Goal: Information Seeking & Learning: Learn about a topic

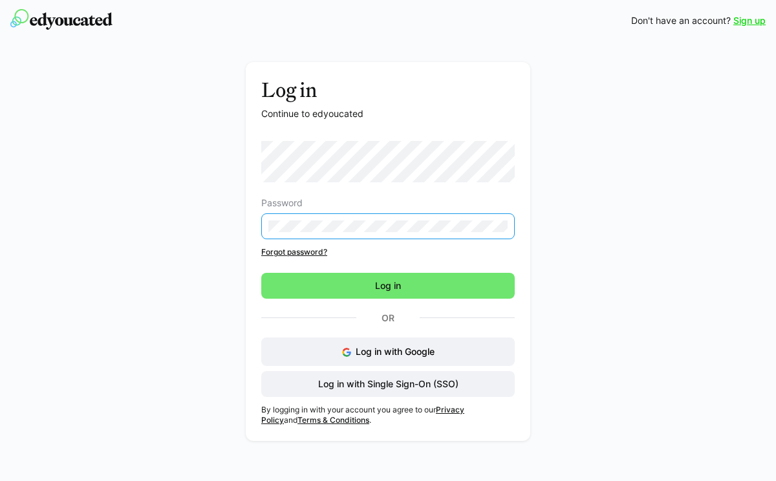
click at [364, 279] on span "Log in" at bounding box center [388, 286] width 254 height 26
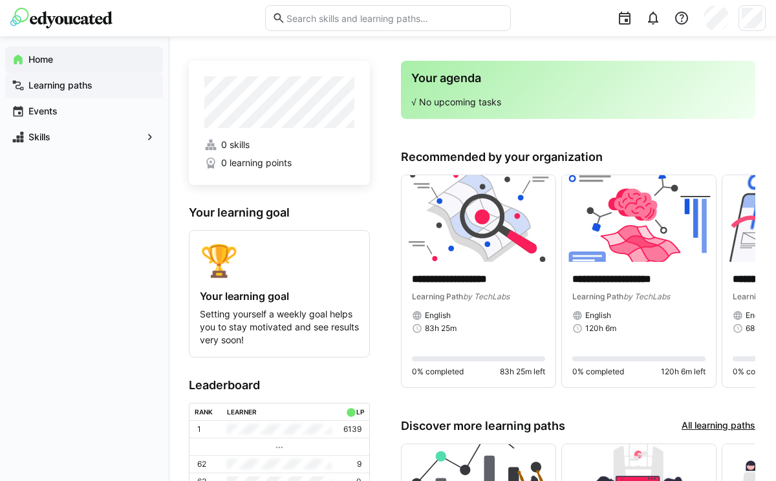
click at [0, 0] on app-navigation-label "Learning paths" at bounding box center [0, 0] width 0 height 0
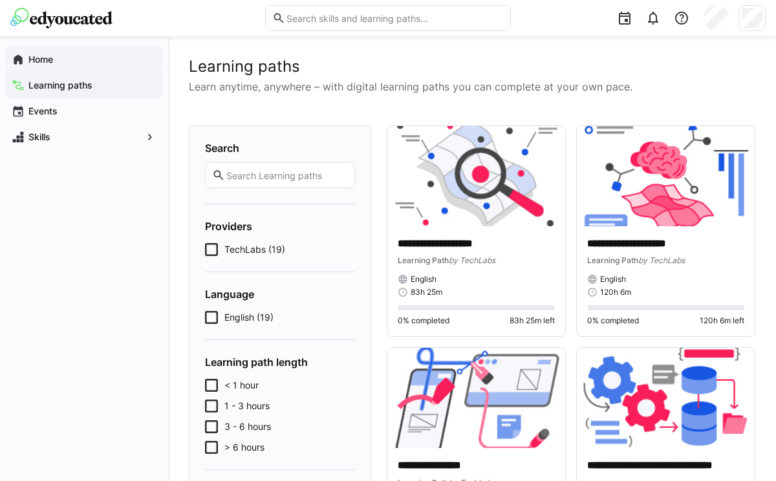
click at [0, 0] on app-navigation-label "Home" at bounding box center [0, 0] width 0 height 0
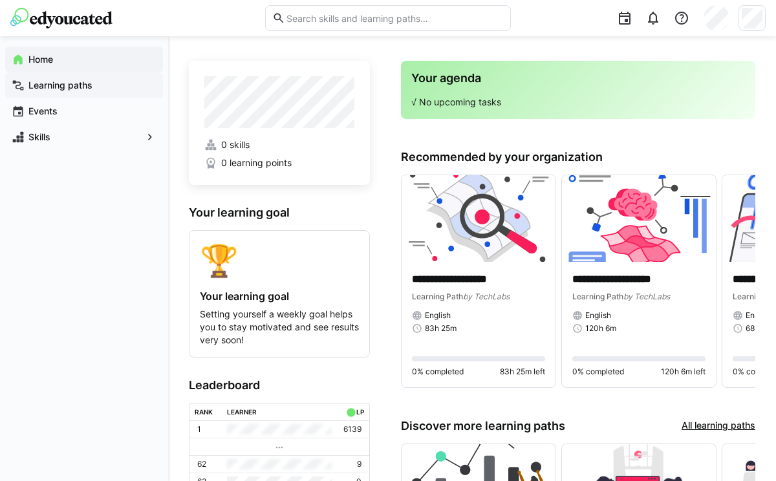
click at [0, 0] on app-navigation-label "Learning paths" at bounding box center [0, 0] width 0 height 0
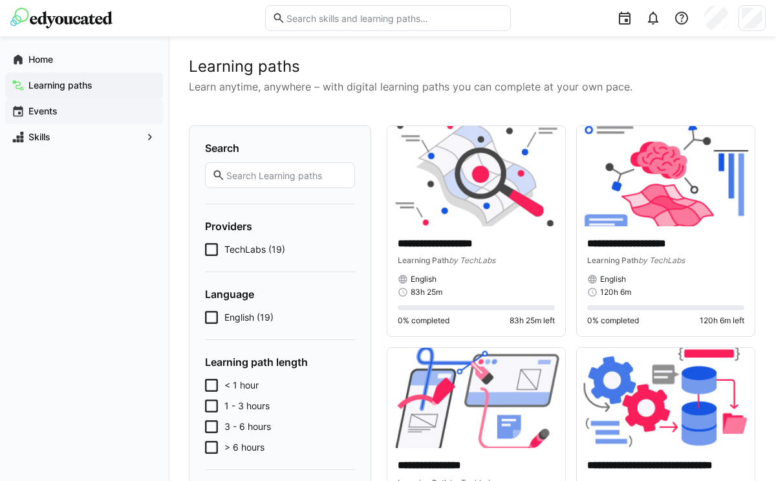
click at [0, 0] on app-navigation-label "Events" at bounding box center [0, 0] width 0 height 0
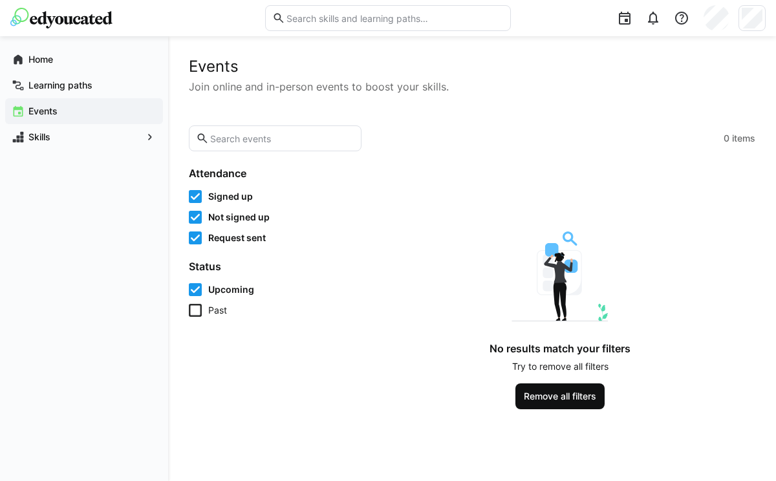
click at [547, 397] on span "Remove all filters" at bounding box center [560, 396] width 76 height 13
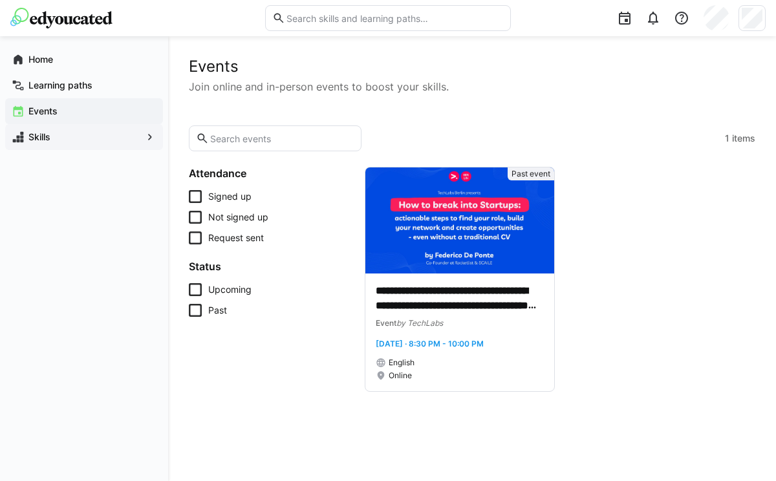
click at [51, 135] on span "Skills" at bounding box center [84, 137] width 115 height 13
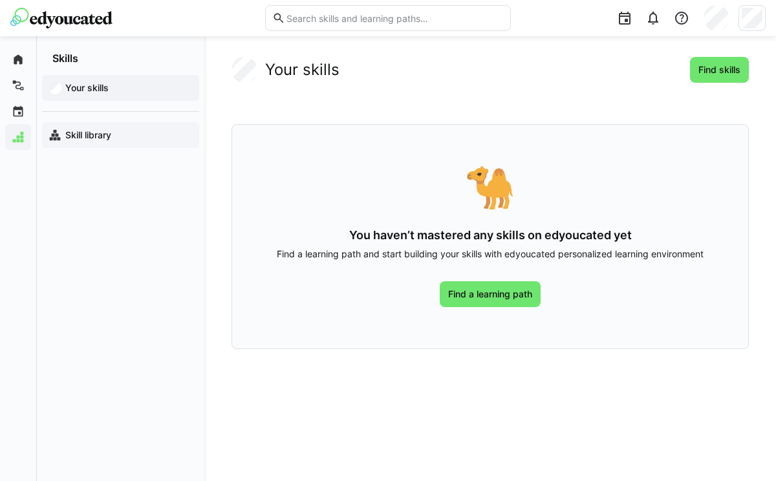
click at [0, 0] on app-navigation-label "Skill library" at bounding box center [0, 0] width 0 height 0
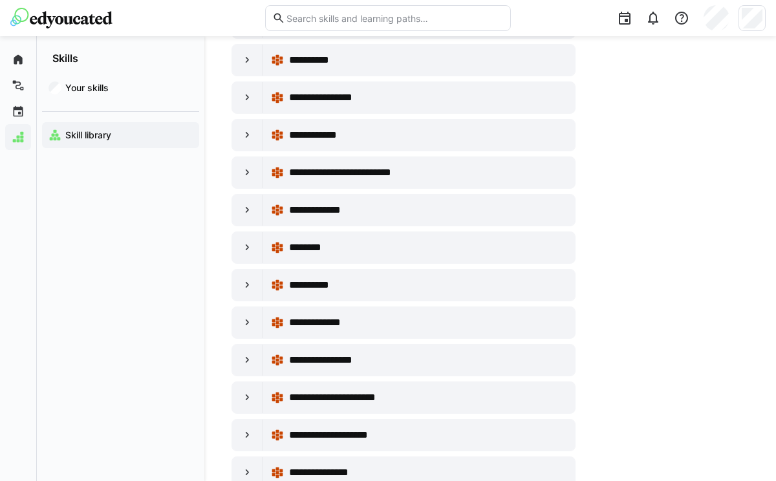
scroll to position [1096, 0]
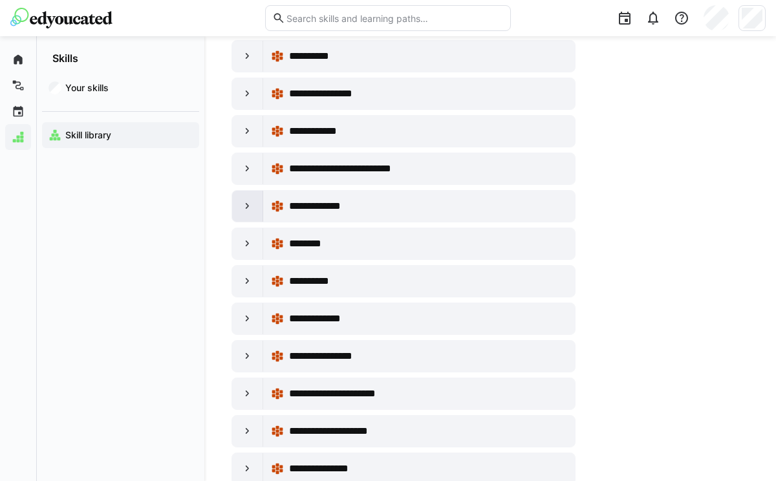
click at [248, 204] on eds-icon at bounding box center [247, 206] width 13 height 13
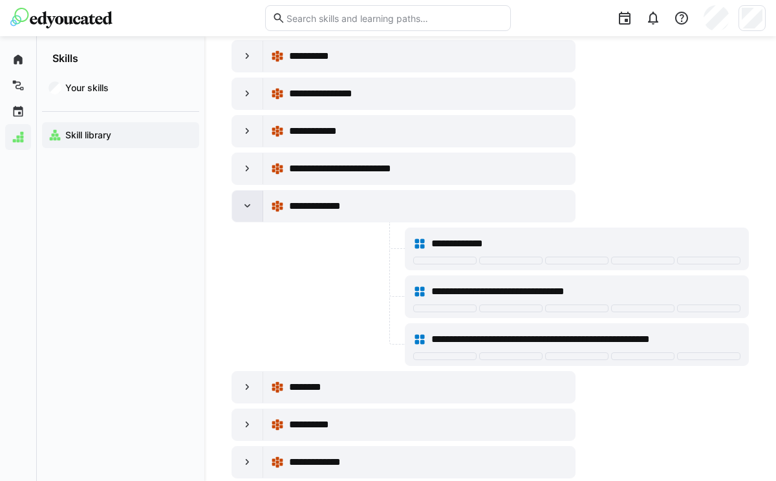
click at [247, 207] on eds-icon at bounding box center [247, 206] width 13 height 13
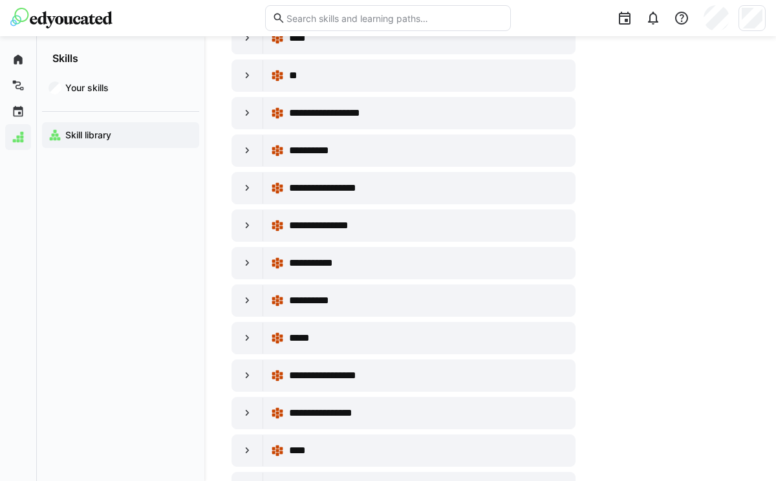
scroll to position [0, 0]
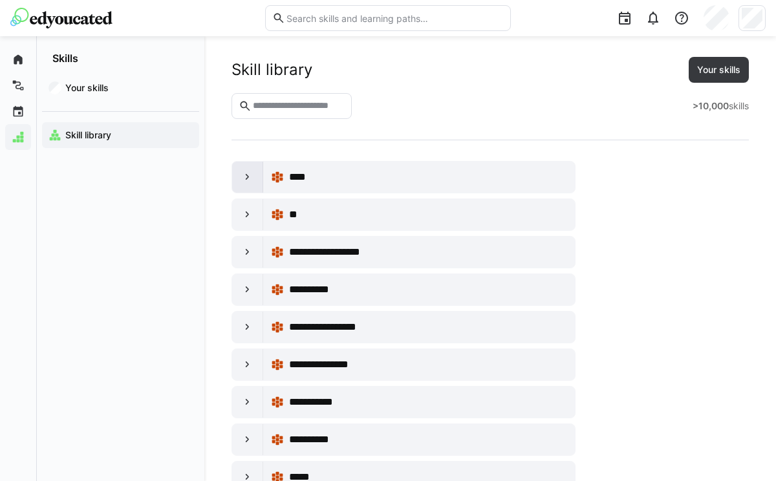
click at [246, 175] on eds-icon at bounding box center [247, 177] width 13 height 13
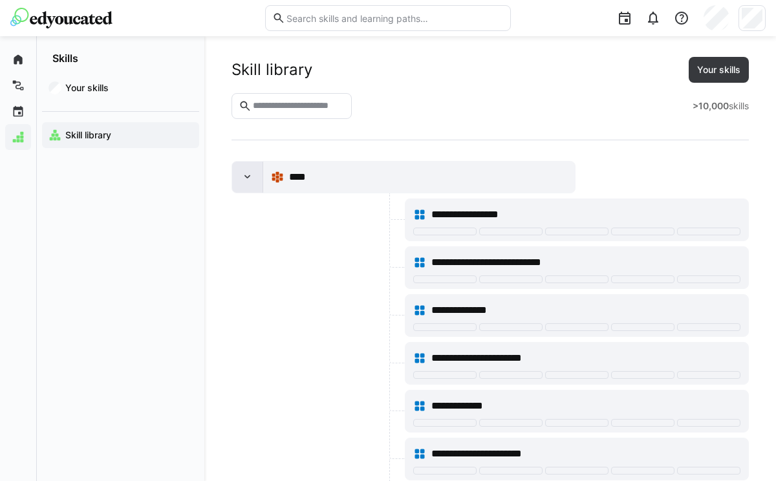
click at [246, 175] on eds-icon at bounding box center [247, 177] width 13 height 13
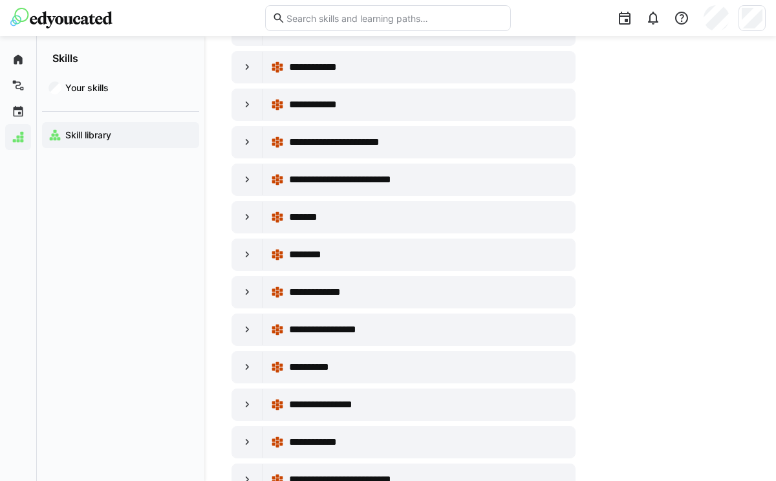
scroll to position [786, 0]
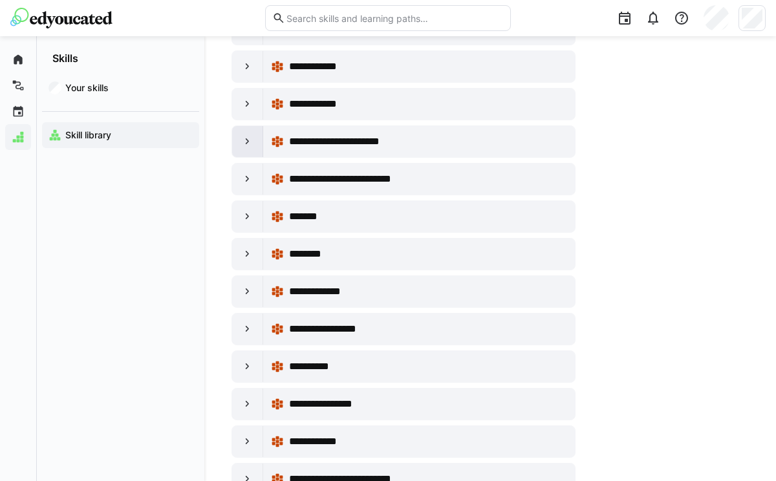
click at [245, 139] on eds-icon at bounding box center [247, 141] width 13 height 13
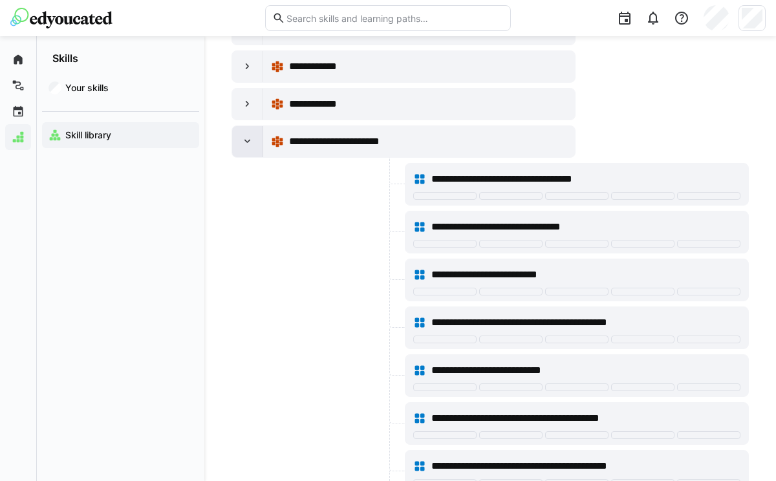
click at [245, 140] on eds-icon at bounding box center [247, 141] width 13 height 13
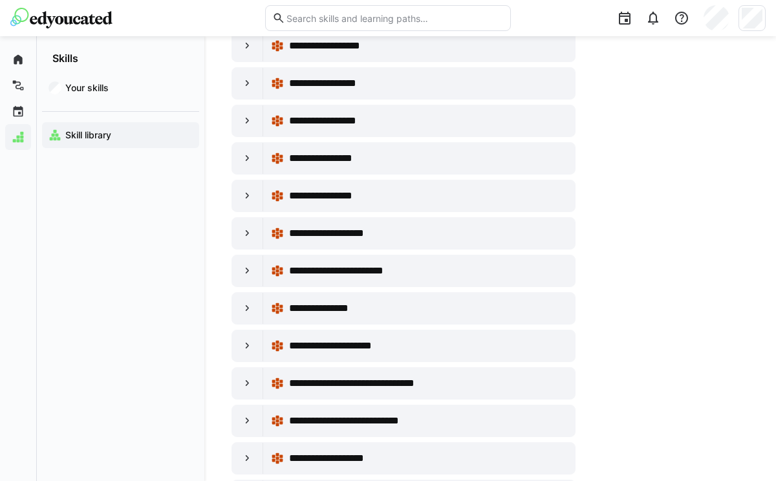
scroll to position [2179, 0]
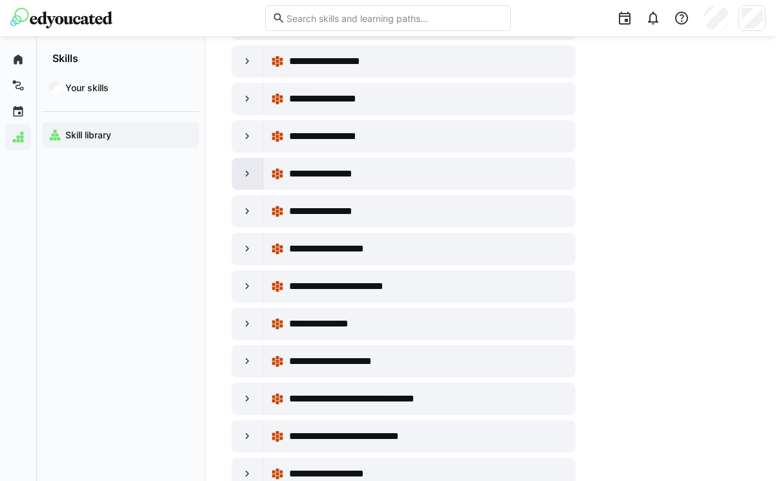
click at [246, 175] on eds-icon at bounding box center [247, 174] width 13 height 13
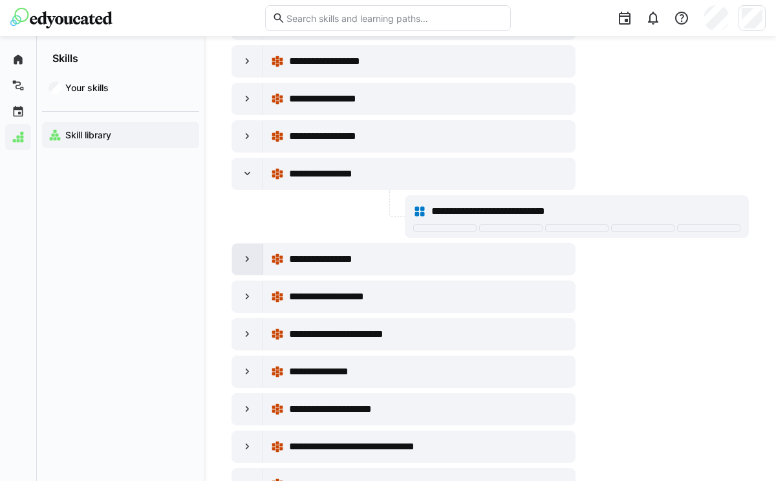
click at [248, 257] on eds-icon at bounding box center [247, 259] width 13 height 13
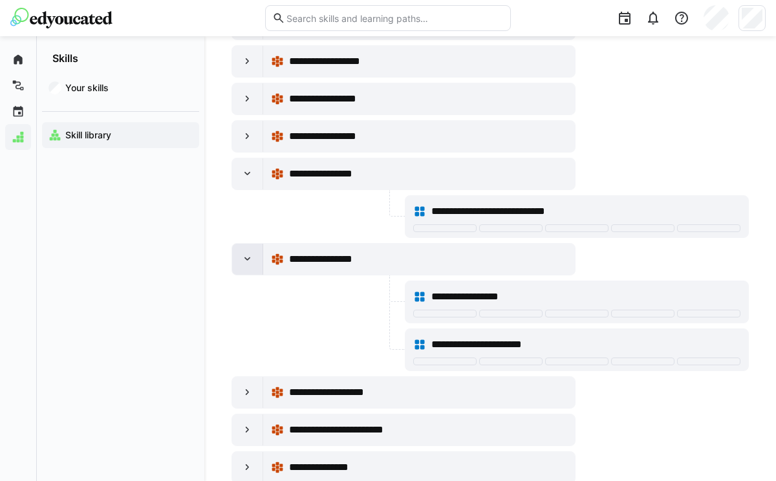
click at [248, 257] on eds-icon at bounding box center [247, 259] width 13 height 13
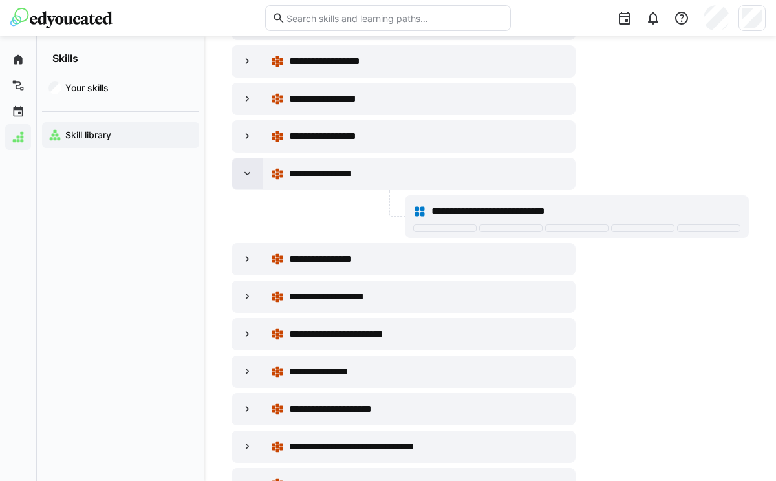
click at [241, 172] on eds-icon at bounding box center [247, 174] width 13 height 13
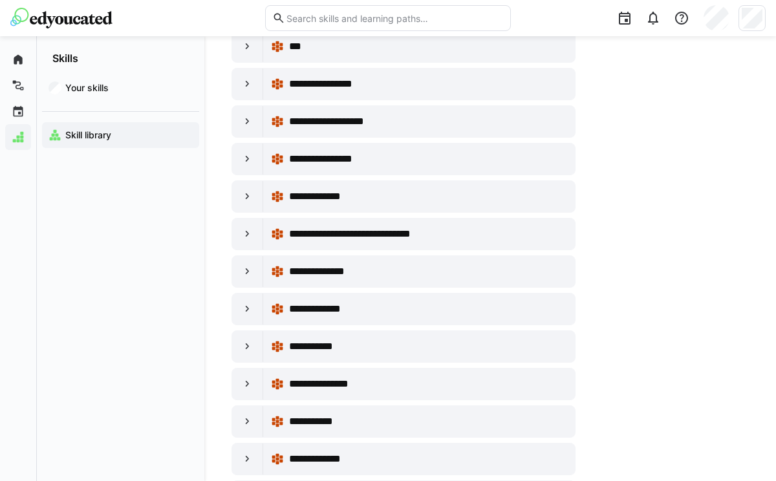
scroll to position [2908, 0]
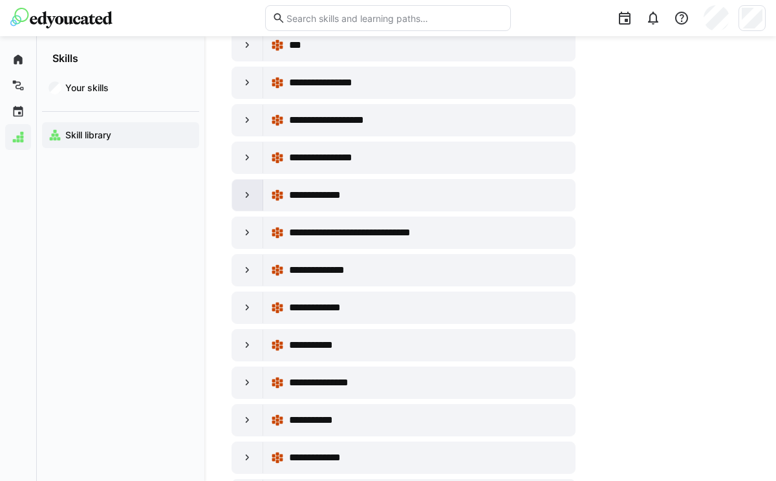
click at [246, 197] on eds-icon at bounding box center [247, 195] width 13 height 13
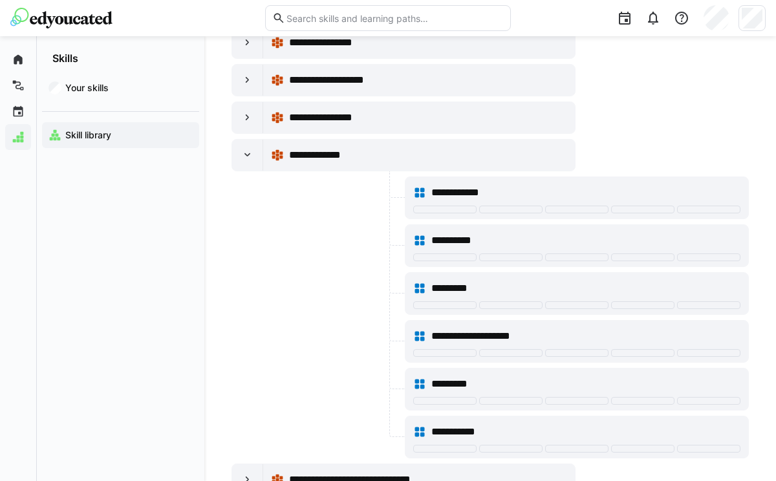
scroll to position [2924, 0]
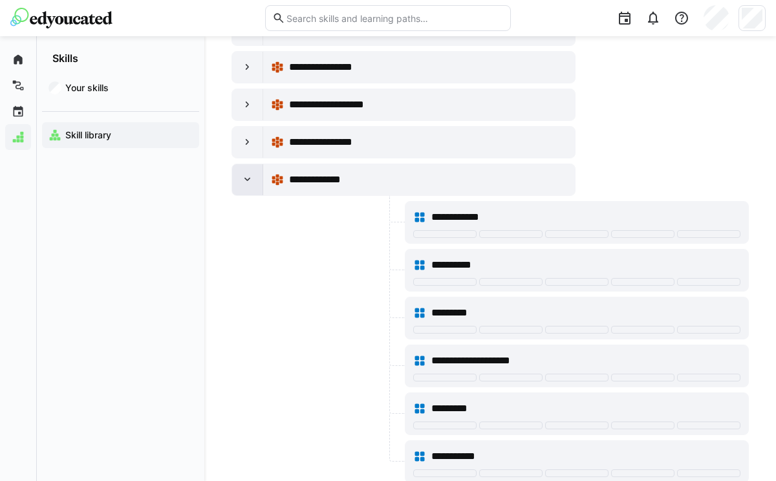
click at [253, 177] on eds-icon at bounding box center [247, 179] width 13 height 13
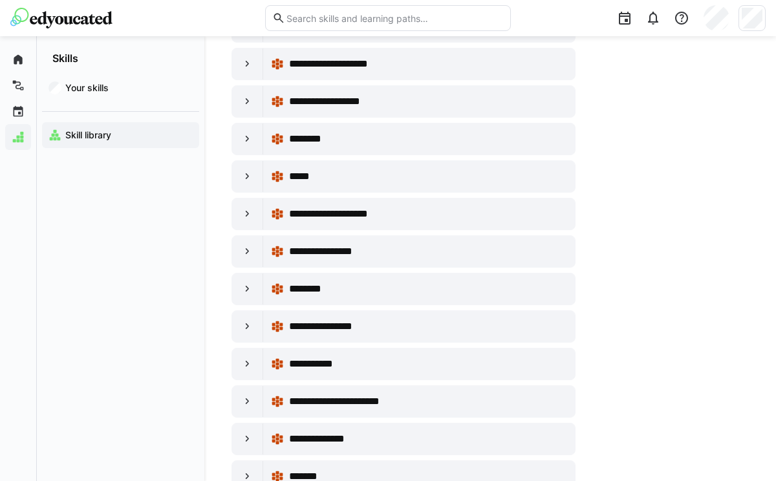
scroll to position [4809, 0]
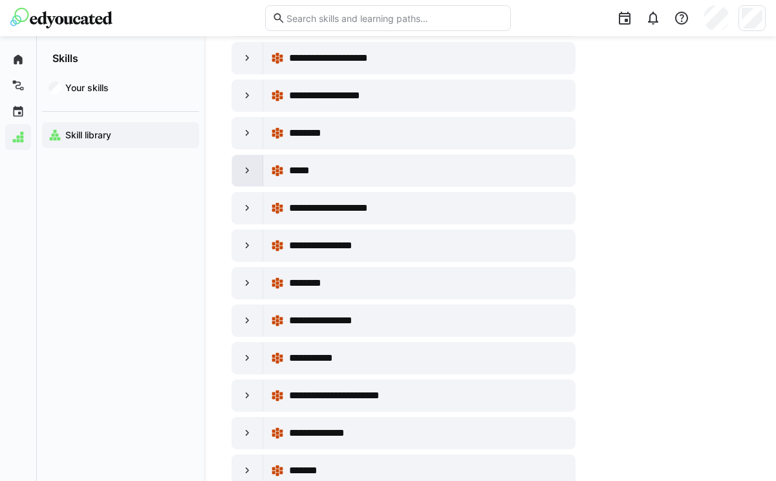
click at [248, 166] on eds-icon at bounding box center [247, 170] width 13 height 13
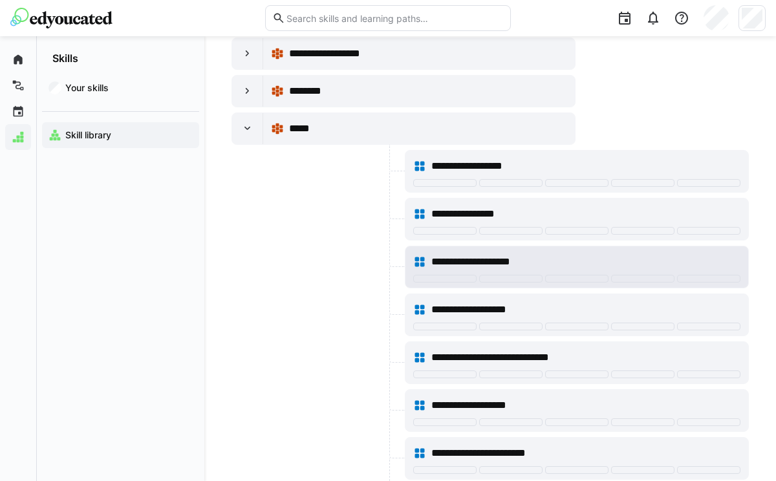
scroll to position [4820, 0]
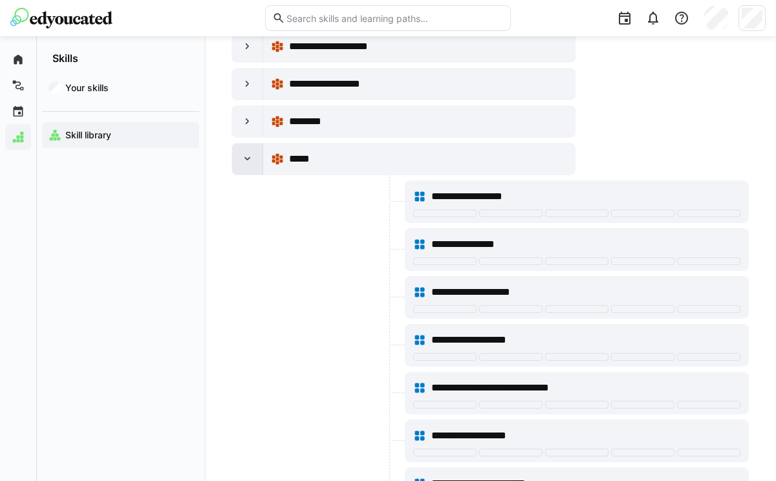
click at [245, 154] on eds-icon at bounding box center [247, 159] width 13 height 13
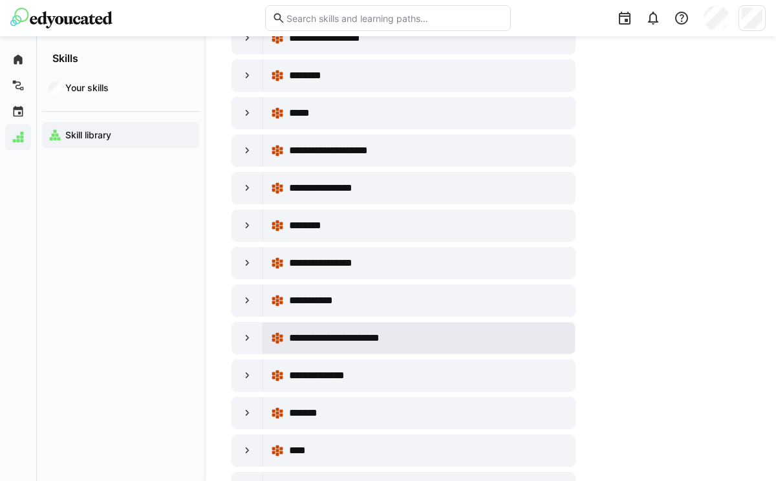
scroll to position [4867, 0]
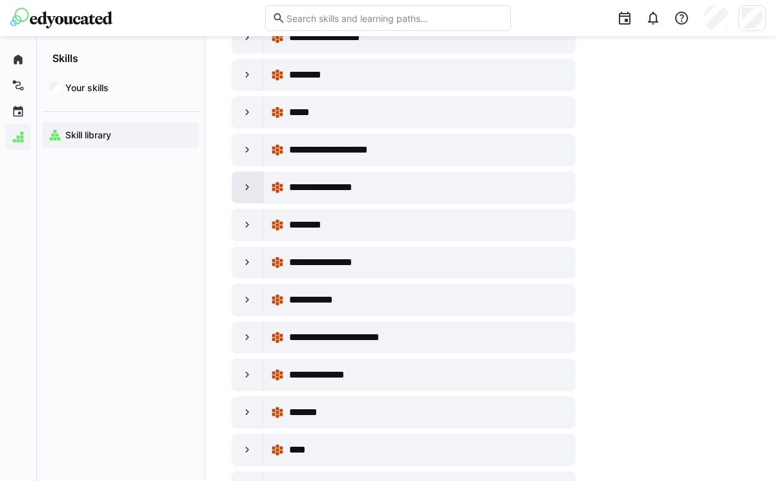
click at [246, 192] on eds-icon at bounding box center [247, 187] width 13 height 13
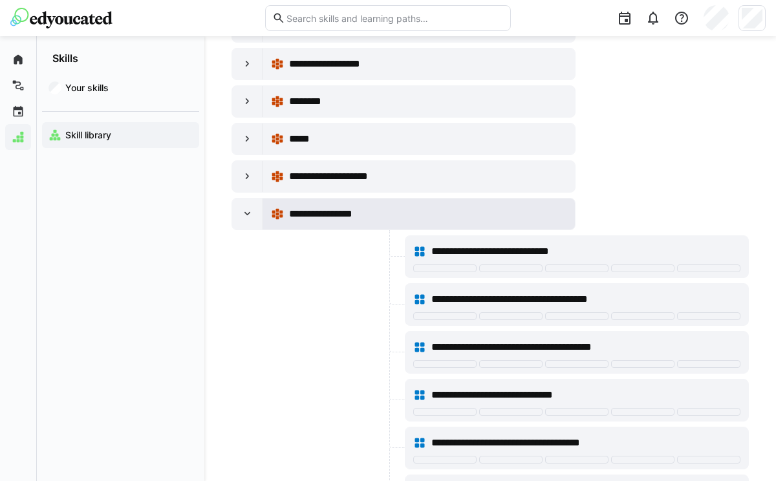
scroll to position [4832, 0]
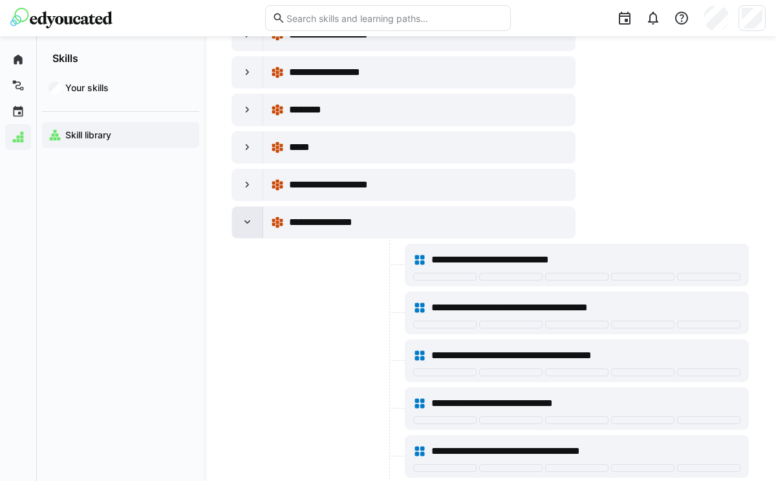
click at [248, 223] on eds-icon at bounding box center [247, 222] width 13 height 13
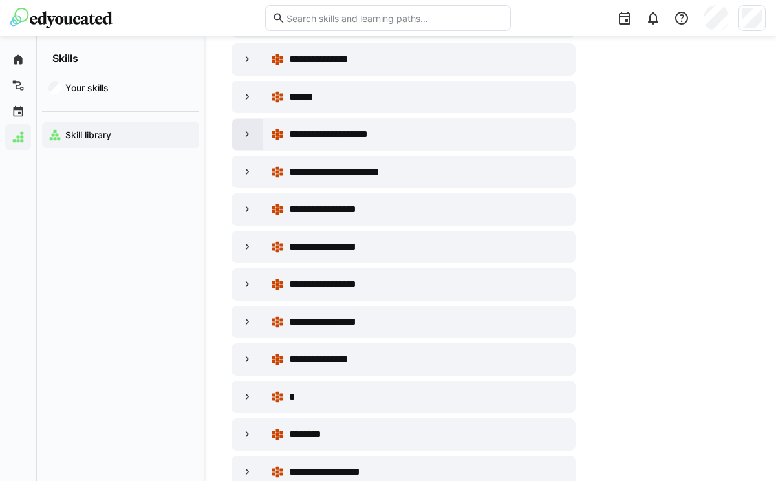
scroll to position [9763, 0]
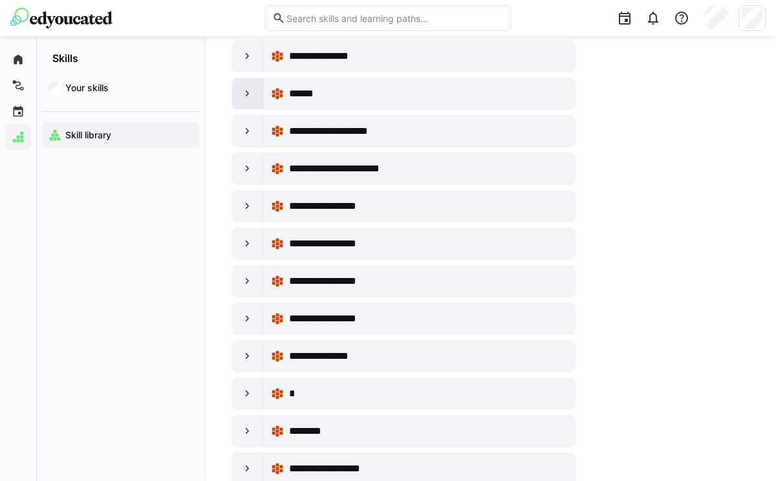
click at [245, 99] on eds-icon at bounding box center [247, 93] width 13 height 13
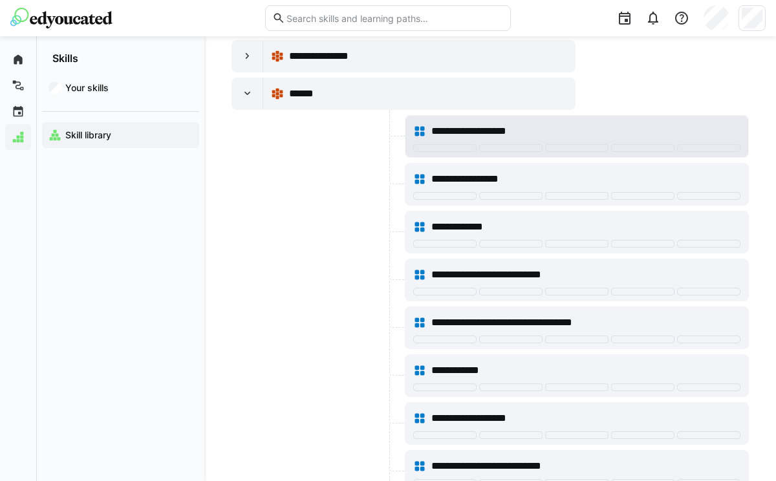
click at [503, 134] on span "**********" at bounding box center [484, 132] width 107 height 16
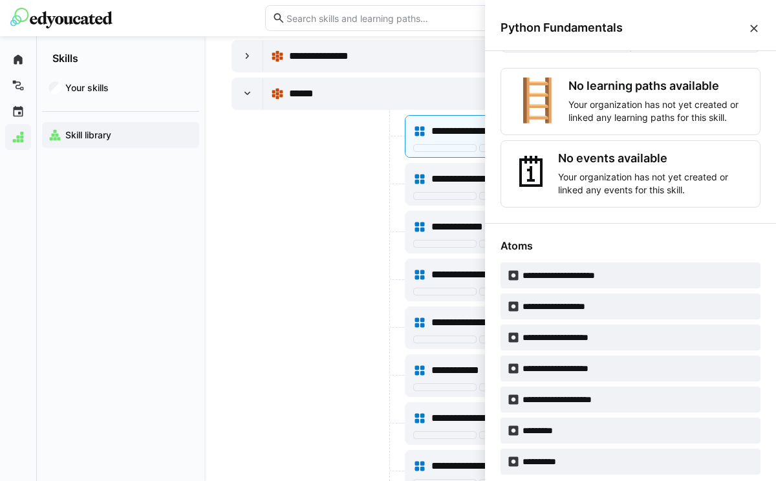
scroll to position [277, 0]
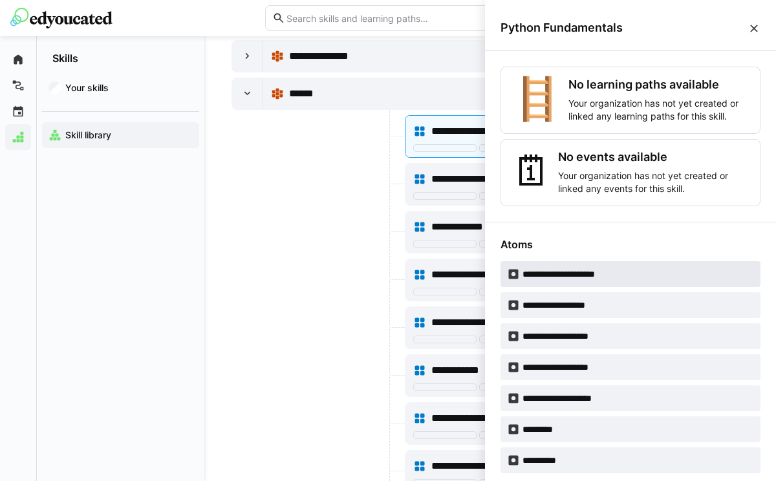
click at [555, 274] on span "**********" at bounding box center [571, 274] width 97 height 13
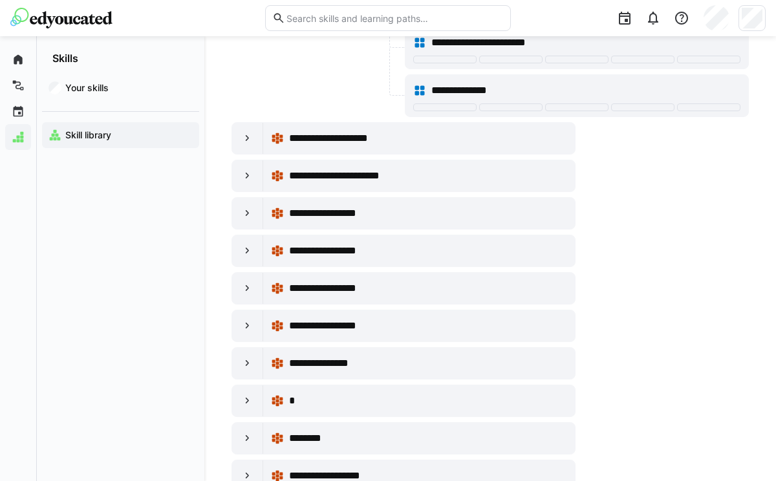
scroll to position [10520, 0]
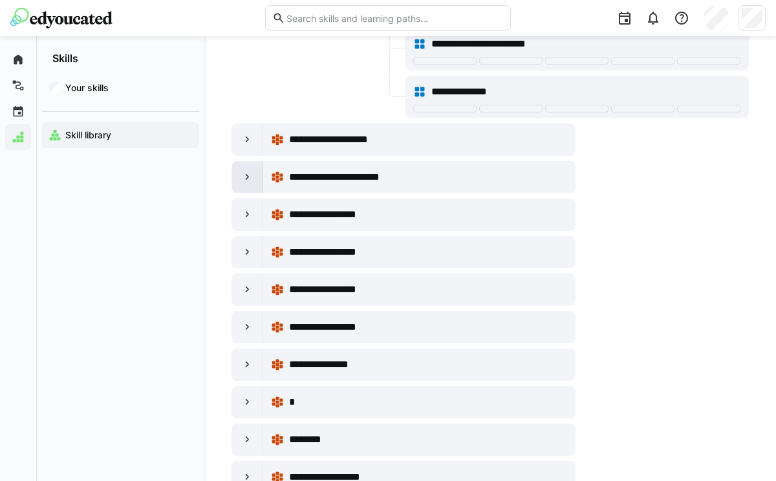
click at [246, 177] on eds-icon at bounding box center [247, 177] width 13 height 13
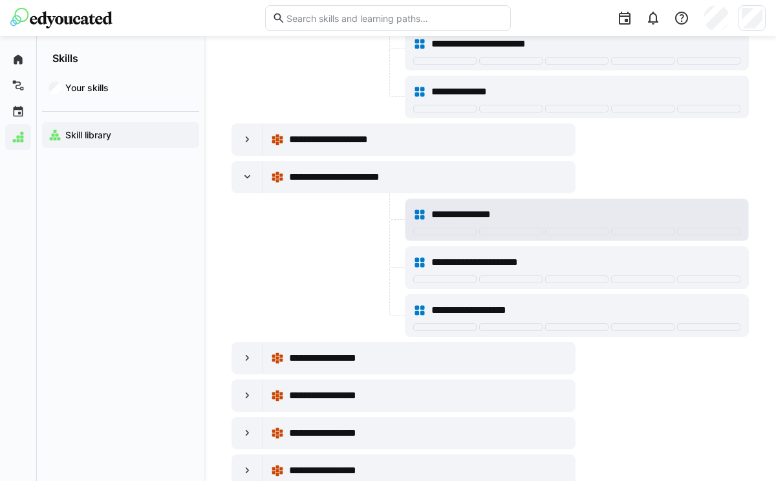
click at [522, 211] on div "**********" at bounding box center [585, 215] width 309 height 16
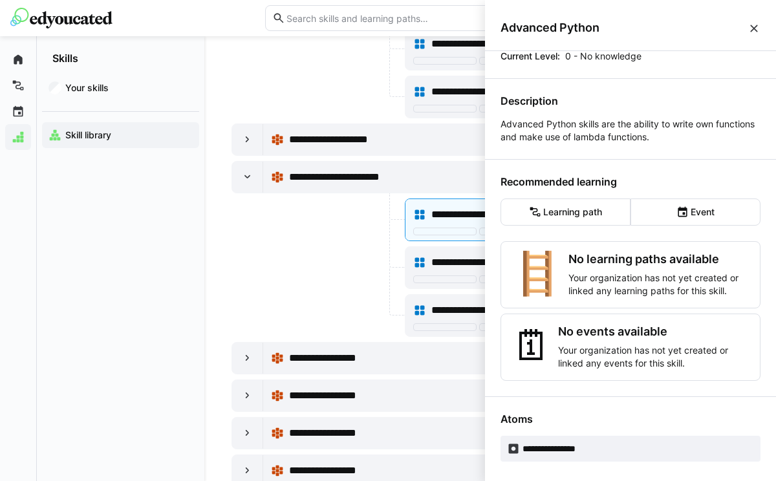
scroll to position [78, 0]
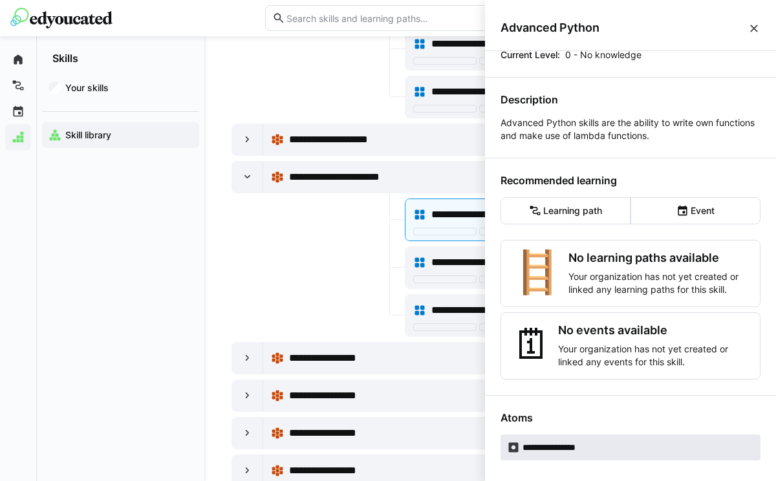
click at [598, 445] on app-learn-skill-badge "**********" at bounding box center [631, 448] width 260 height 26
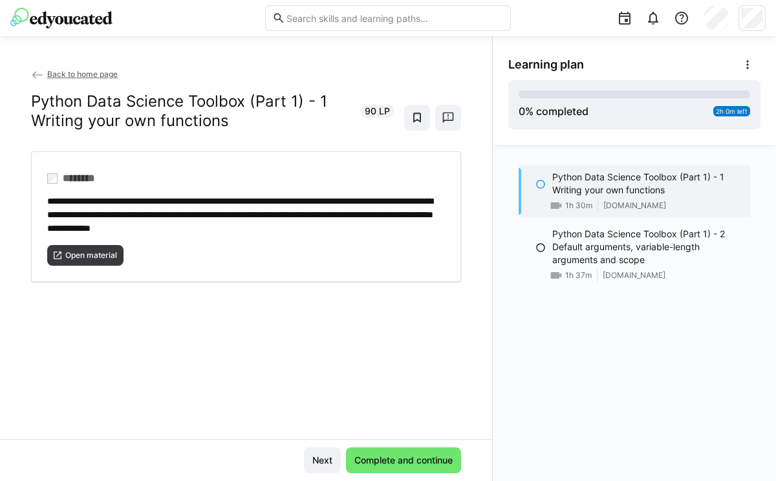
click at [32, 74] on eds-icon at bounding box center [37, 75] width 13 height 13
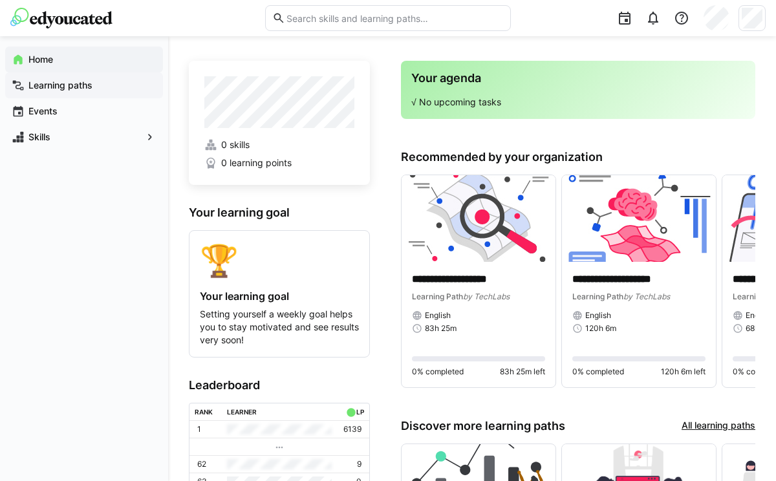
click at [0, 0] on app-navigation-label "Learning paths" at bounding box center [0, 0] width 0 height 0
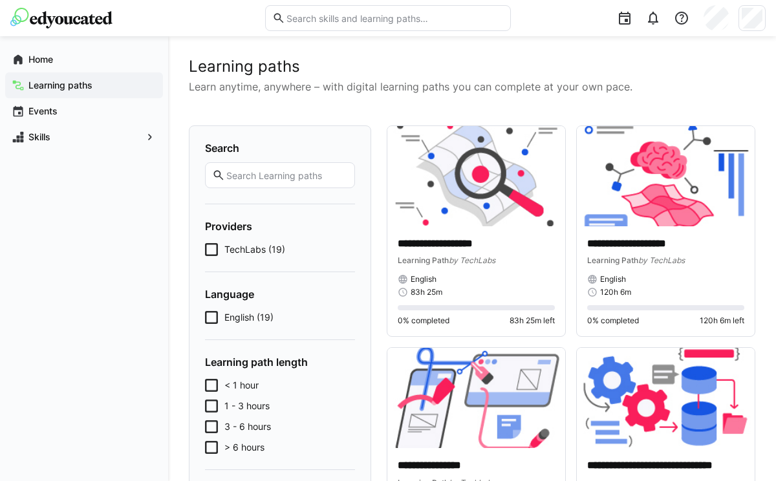
click at [210, 249] on icon at bounding box center [211, 249] width 13 height 13
click at [442, 213] on img at bounding box center [476, 176] width 178 height 100
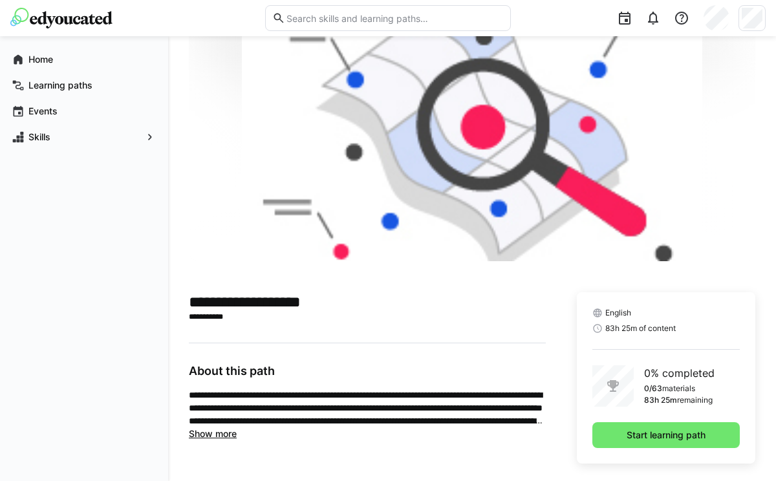
scroll to position [58, 0]
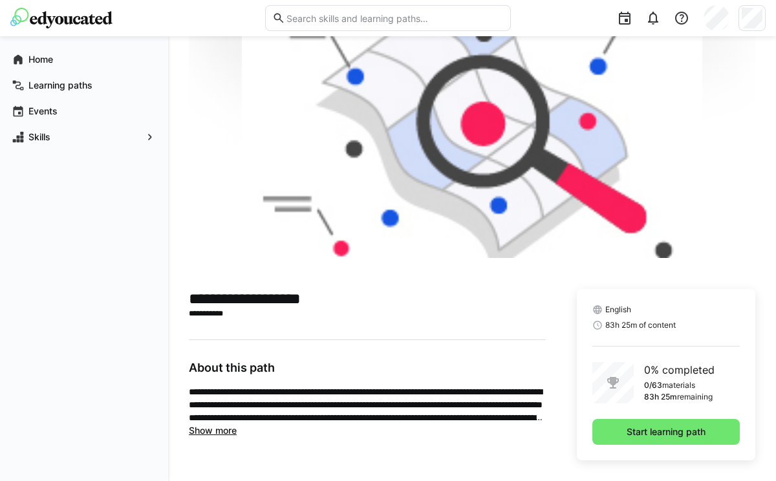
click at [213, 433] on span "Show more" at bounding box center [213, 430] width 48 height 11
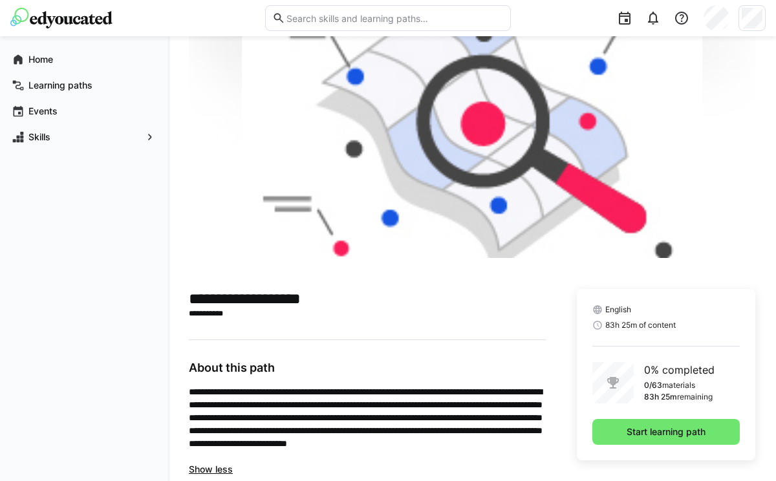
scroll to position [73, 0]
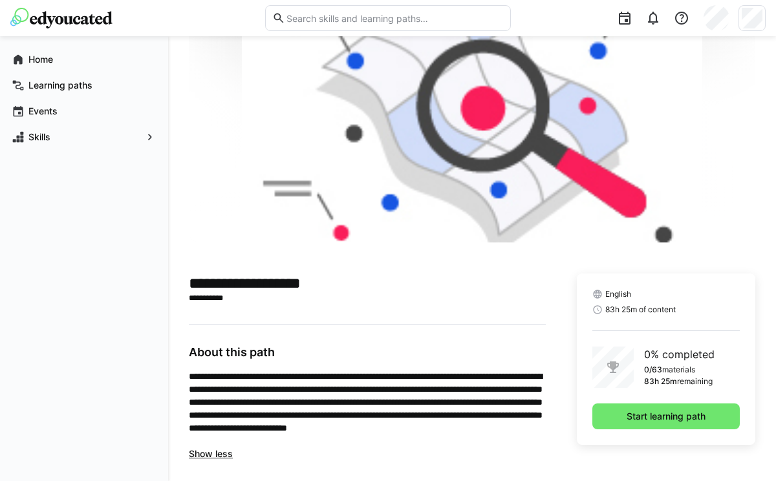
click at [205, 457] on span "Show less" at bounding box center [211, 453] width 44 height 11
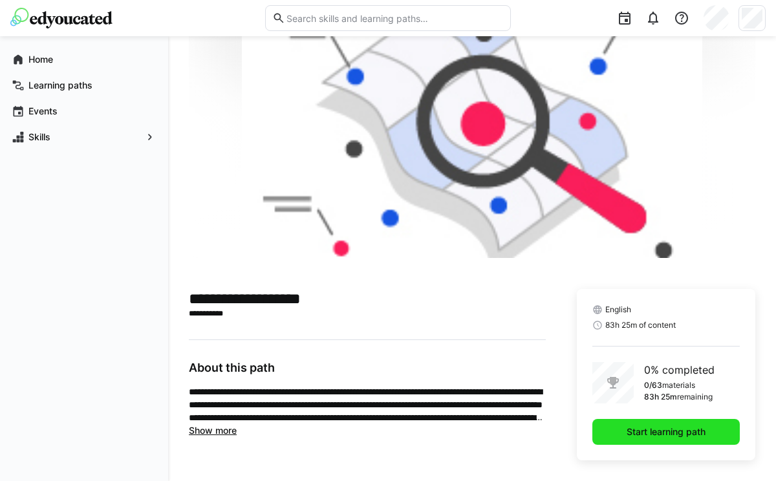
click at [671, 433] on span "Start learning path" at bounding box center [666, 432] width 83 height 13
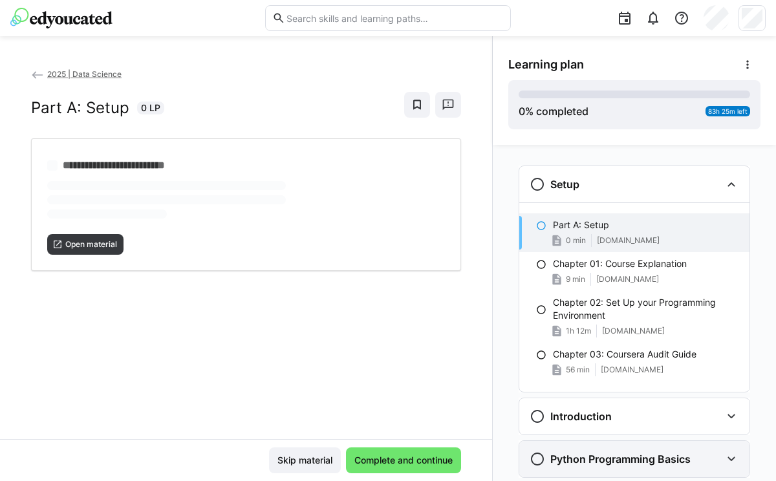
scroll to position [21, 0]
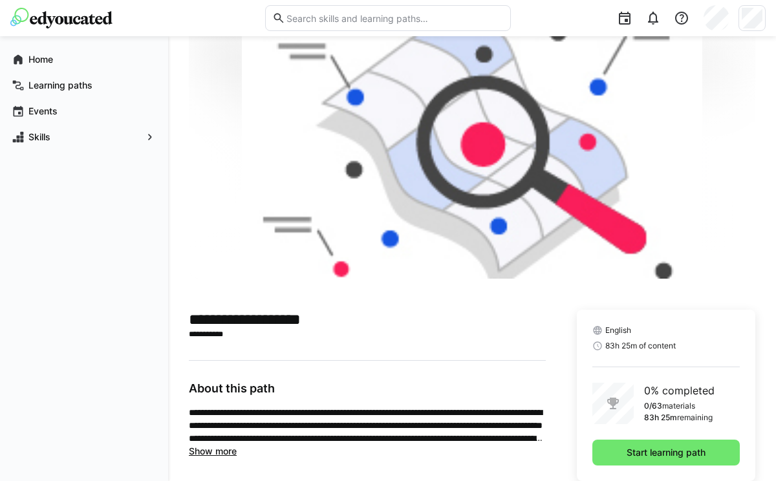
scroll to position [58, 0]
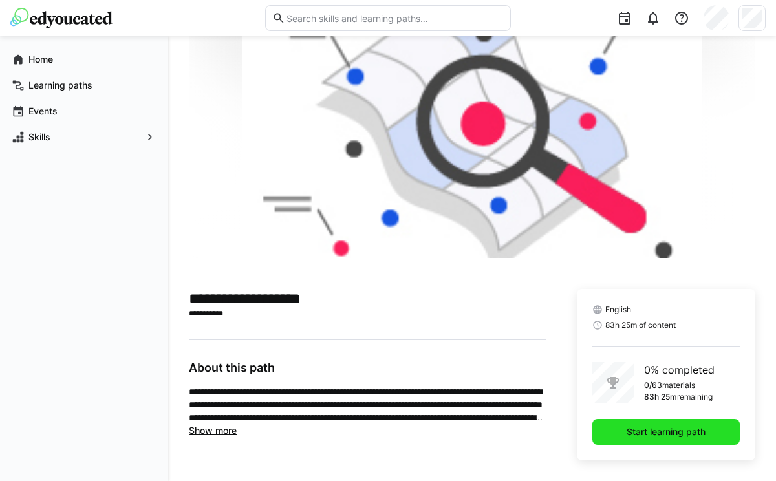
click at [655, 431] on span "Start learning path" at bounding box center [666, 432] width 83 height 13
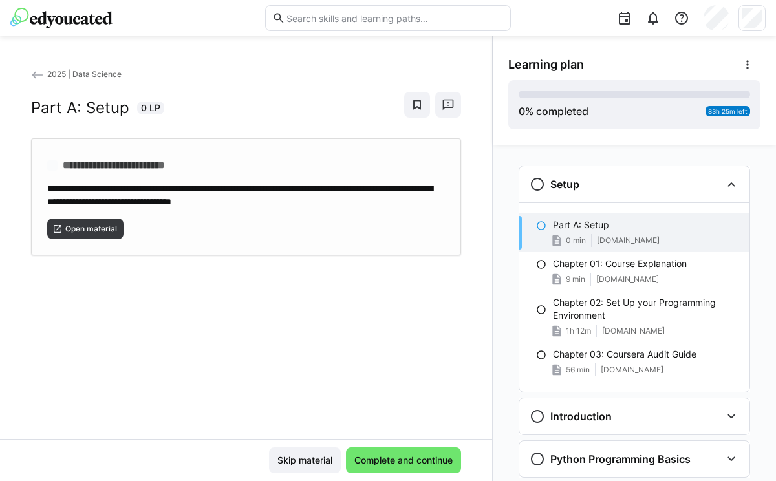
scroll to position [21, 0]
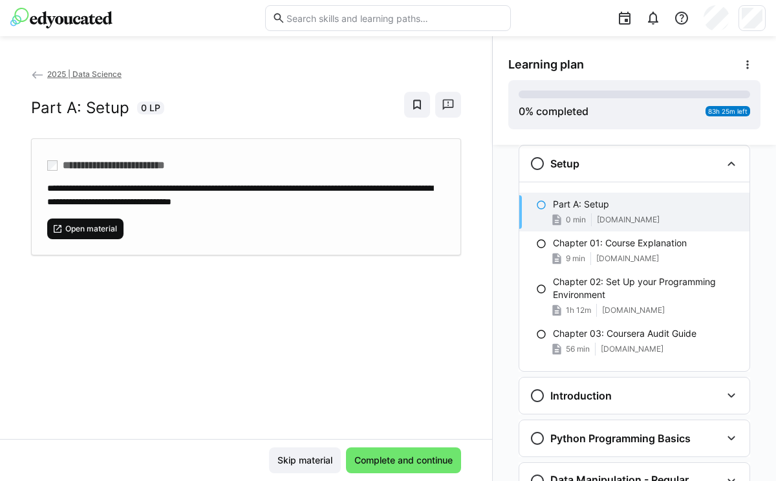
click at [82, 228] on span "Open material" at bounding box center [91, 229] width 54 height 10
click at [82, 224] on span "Open material" at bounding box center [91, 229] width 54 height 10
click at [94, 226] on span "Open material" at bounding box center [91, 229] width 54 height 10
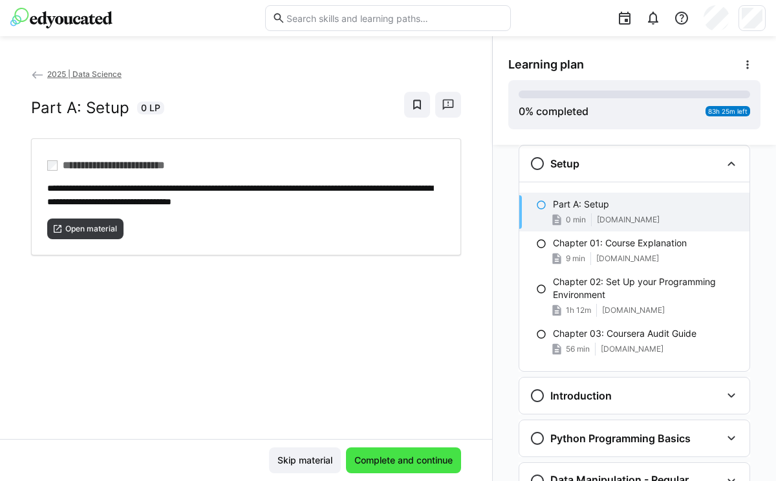
click at [393, 459] on span "Complete and continue" at bounding box center [404, 460] width 102 height 13
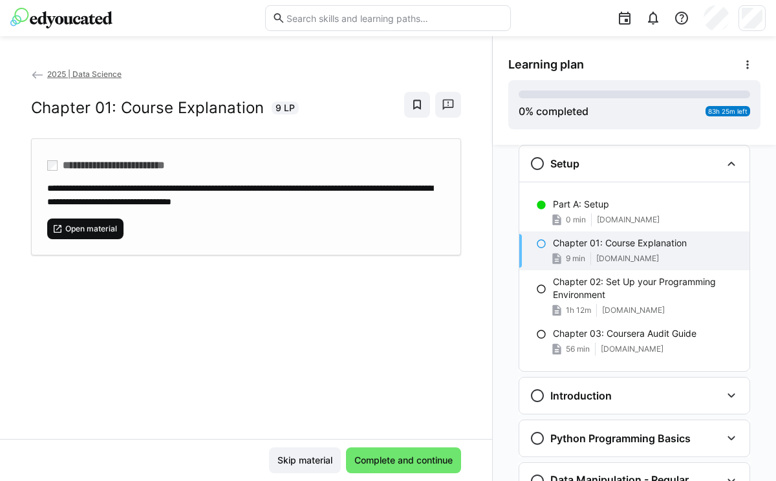
click at [67, 227] on span "Open material" at bounding box center [91, 229] width 54 height 10
click at [536, 246] on eds-icon at bounding box center [541, 244] width 10 height 10
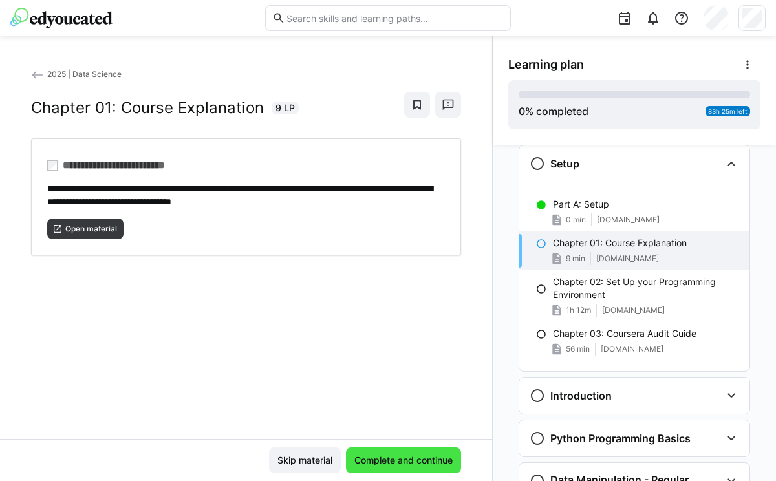
click at [397, 458] on span "Complete and continue" at bounding box center [404, 460] width 102 height 13
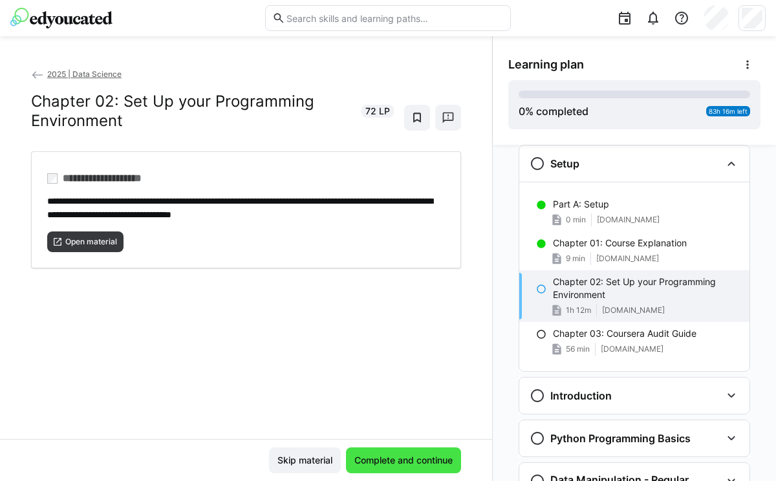
click at [398, 459] on span "Complete and continue" at bounding box center [404, 460] width 102 height 13
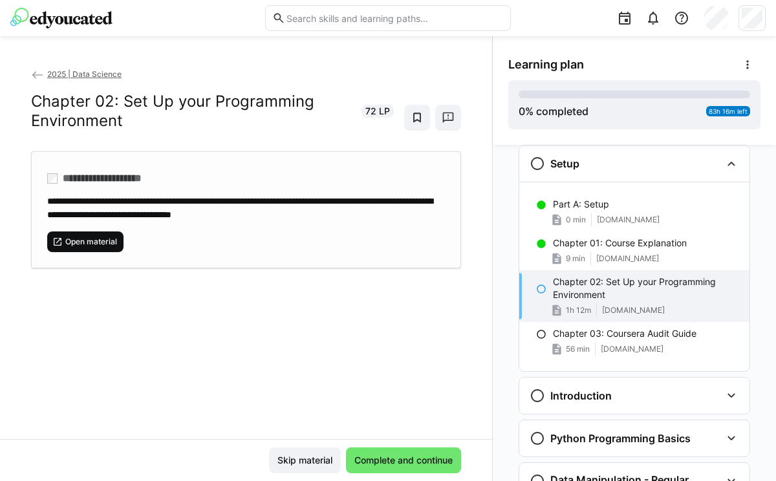
click at [85, 237] on span "Open material" at bounding box center [91, 242] width 54 height 10
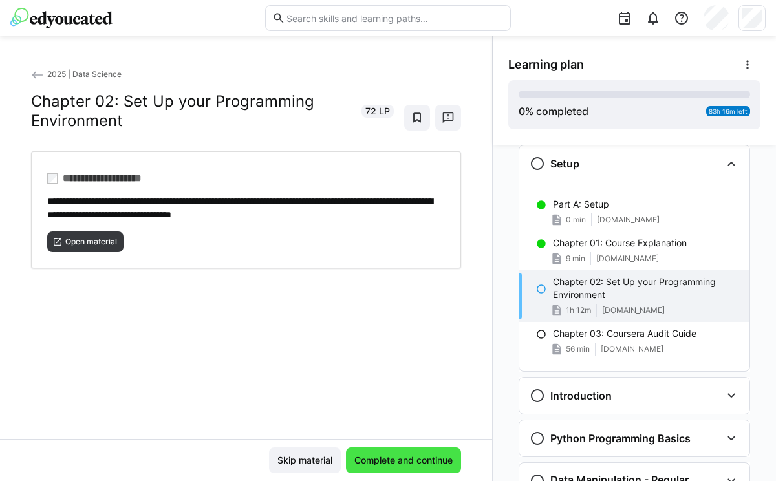
click at [413, 464] on span "Complete and continue" at bounding box center [404, 460] width 102 height 13
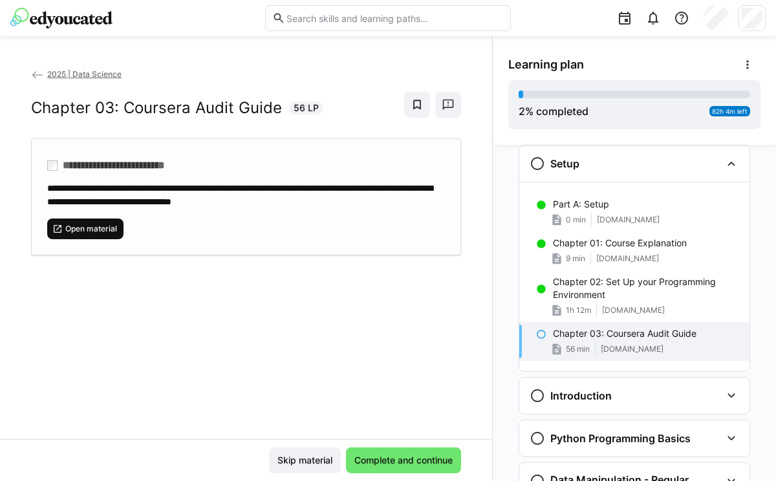
click at [90, 226] on span "Open material" at bounding box center [91, 229] width 54 height 10
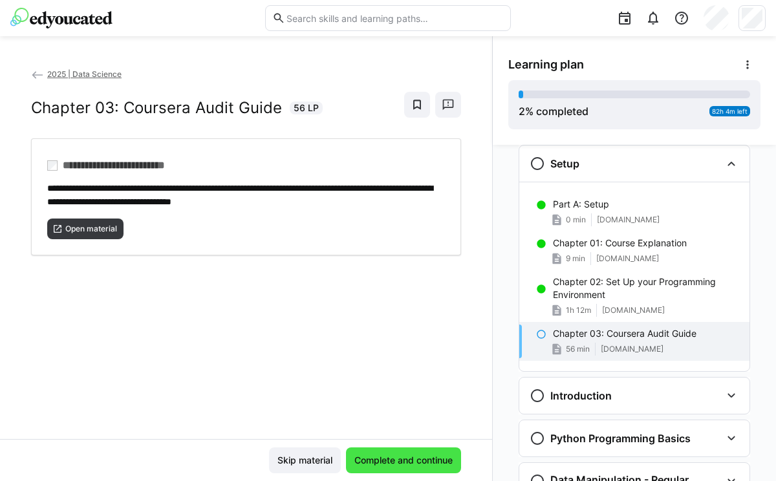
click at [398, 464] on span "Complete and continue" at bounding box center [404, 460] width 102 height 13
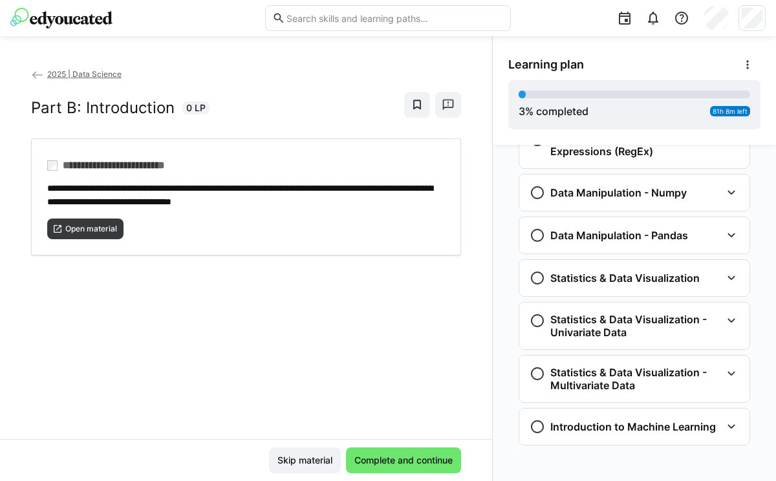
scroll to position [466, 0]
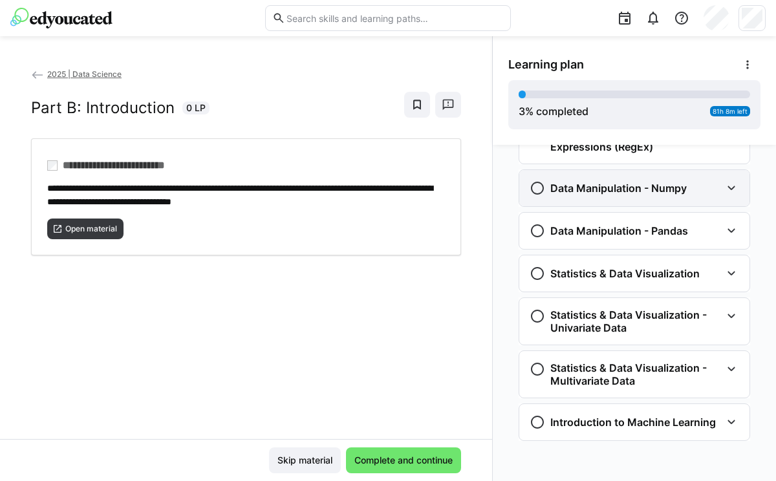
click at [730, 188] on eds-icon at bounding box center [732, 188] width 16 height 16
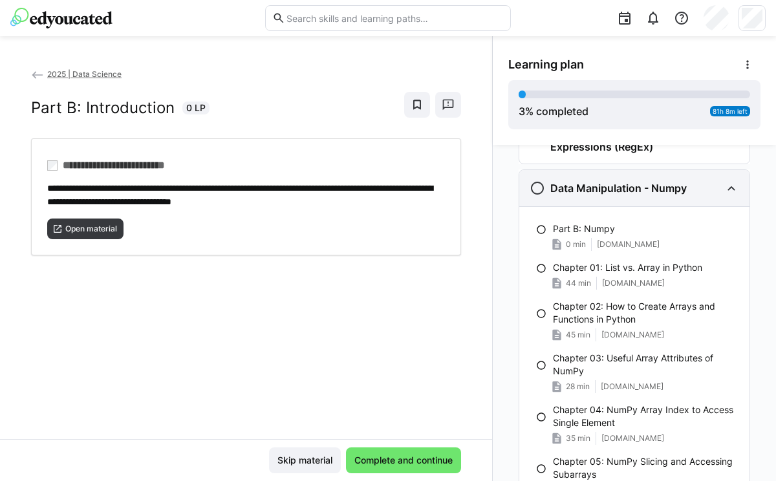
click at [730, 188] on eds-icon at bounding box center [732, 188] width 16 height 16
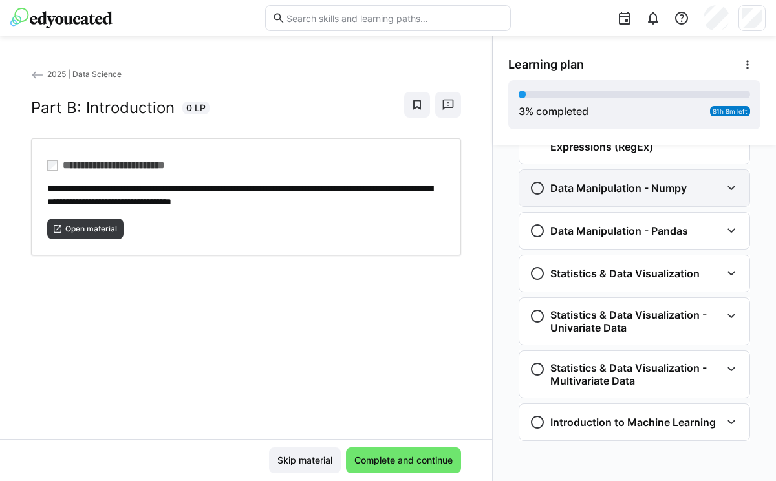
click at [730, 188] on eds-icon at bounding box center [732, 188] width 16 height 16
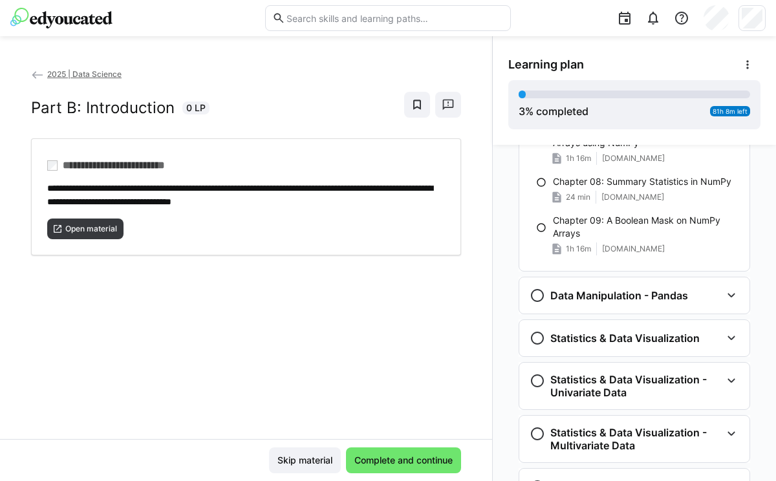
scroll to position [902, 0]
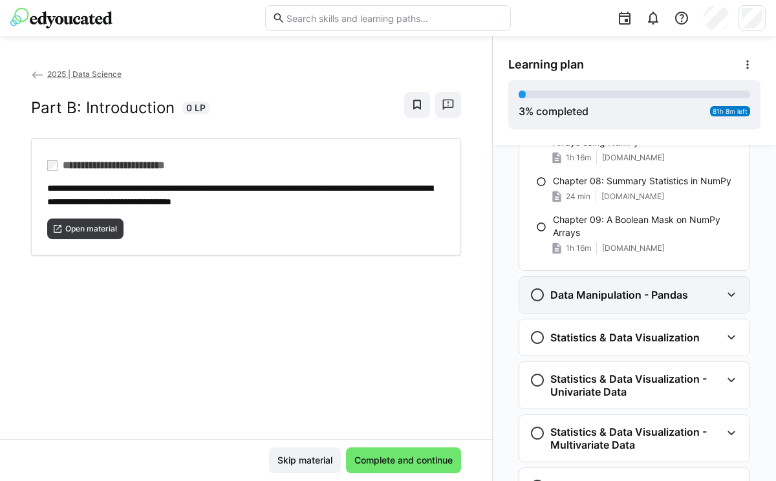
click at [725, 291] on eds-icon at bounding box center [732, 295] width 16 height 16
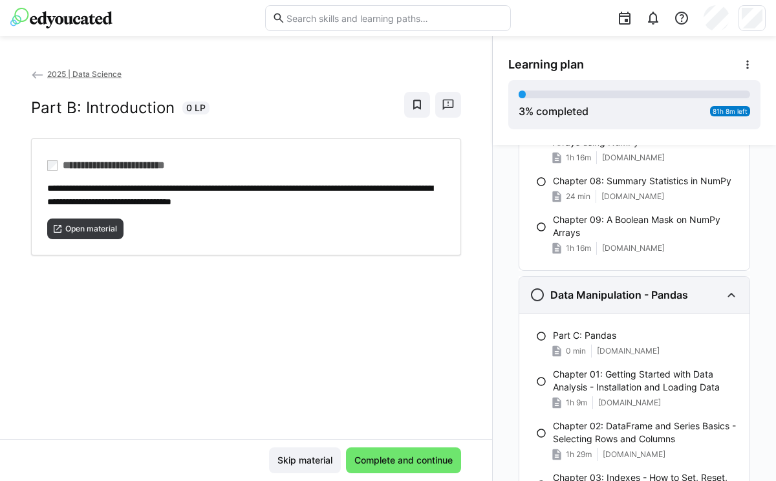
click at [725, 291] on eds-icon at bounding box center [732, 295] width 16 height 16
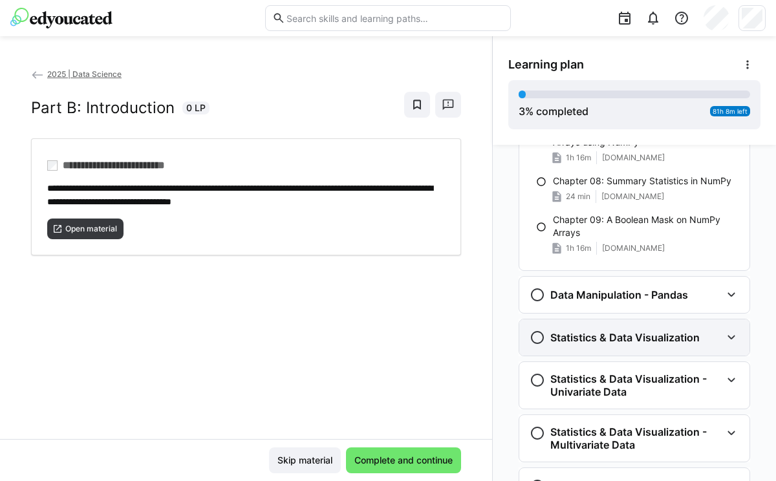
click at [726, 333] on eds-icon at bounding box center [732, 338] width 16 height 16
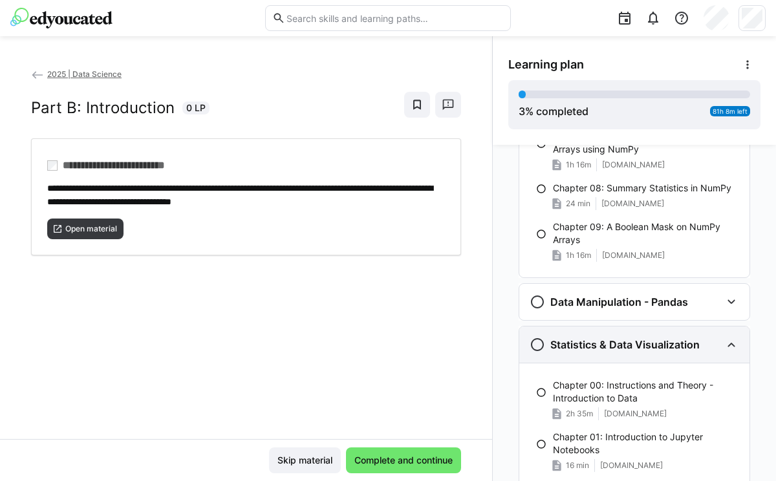
scroll to position [887, 0]
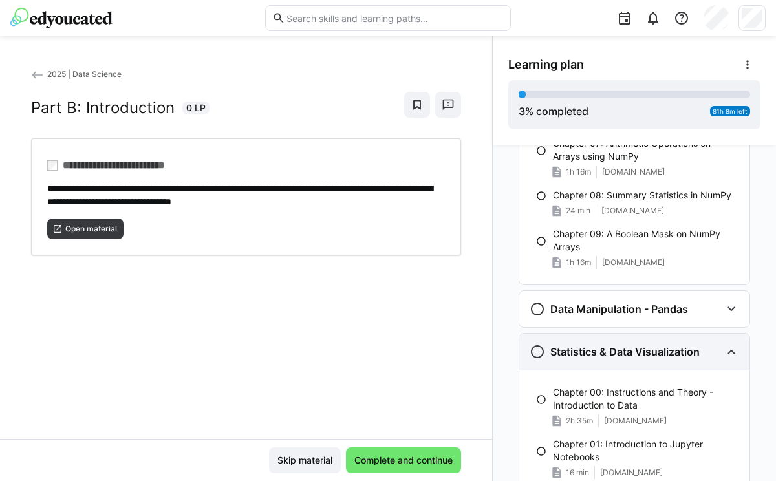
click at [726, 353] on eds-icon at bounding box center [732, 352] width 16 height 16
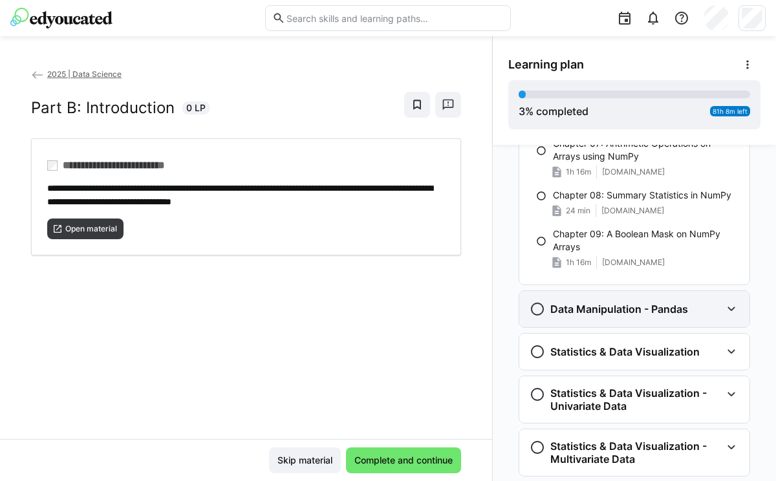
click at [726, 312] on eds-icon at bounding box center [732, 309] width 16 height 16
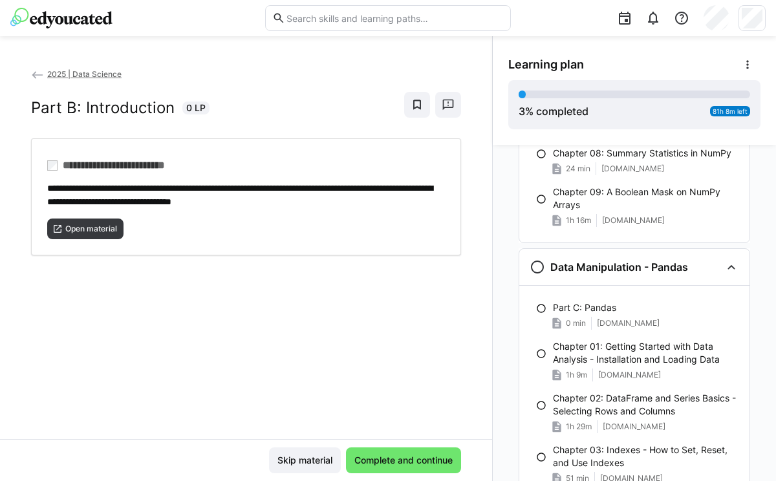
scroll to position [928, 0]
click at [724, 267] on eds-icon at bounding box center [732, 269] width 16 height 16
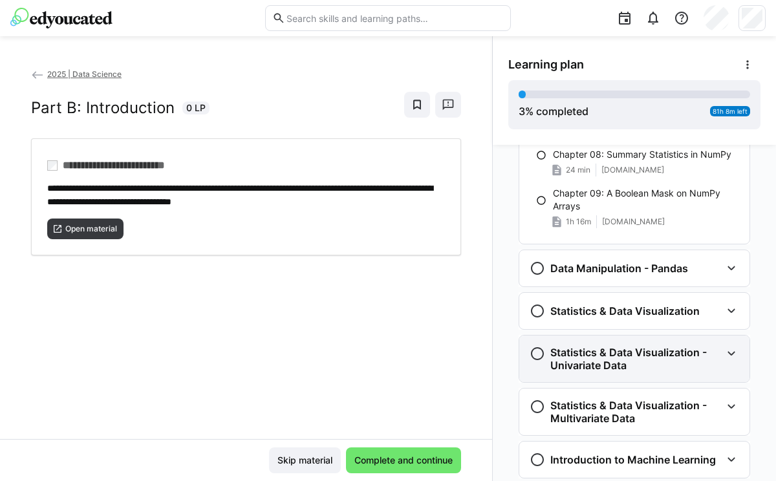
click at [724, 353] on eds-icon at bounding box center [732, 354] width 16 height 16
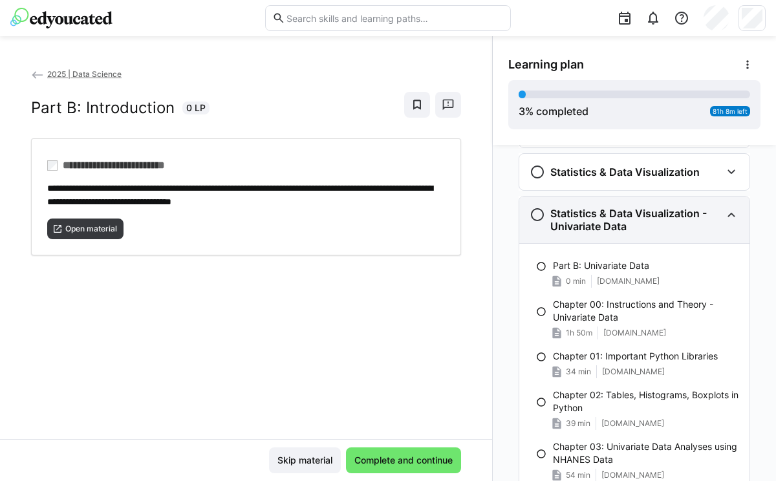
scroll to position [1065, 0]
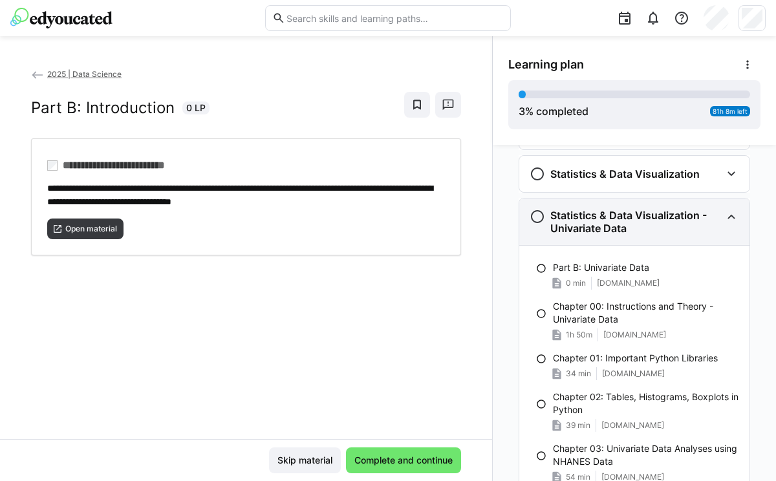
click at [724, 213] on eds-icon at bounding box center [732, 217] width 16 height 16
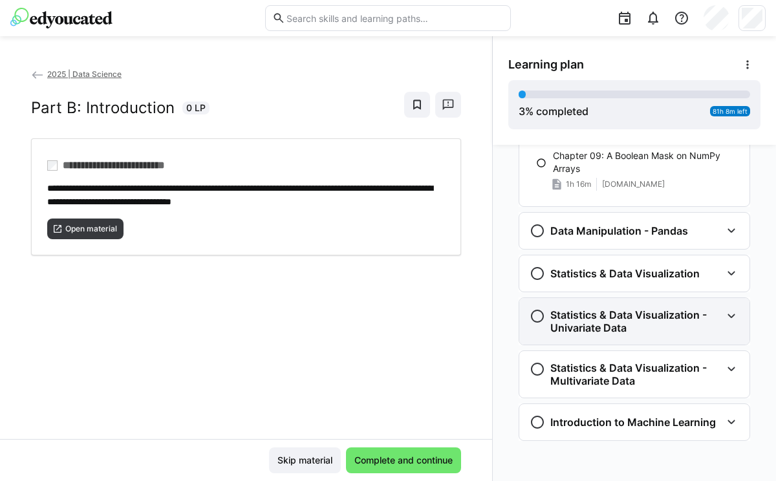
scroll to position [966, 0]
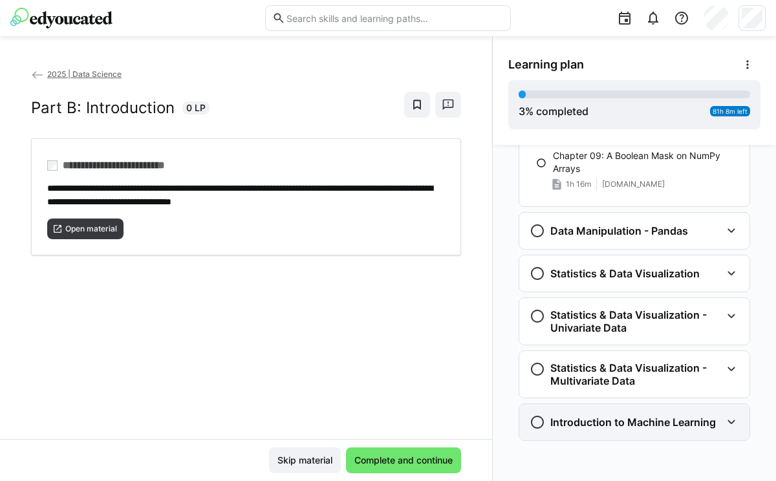
click at [728, 424] on eds-icon at bounding box center [732, 423] width 16 height 16
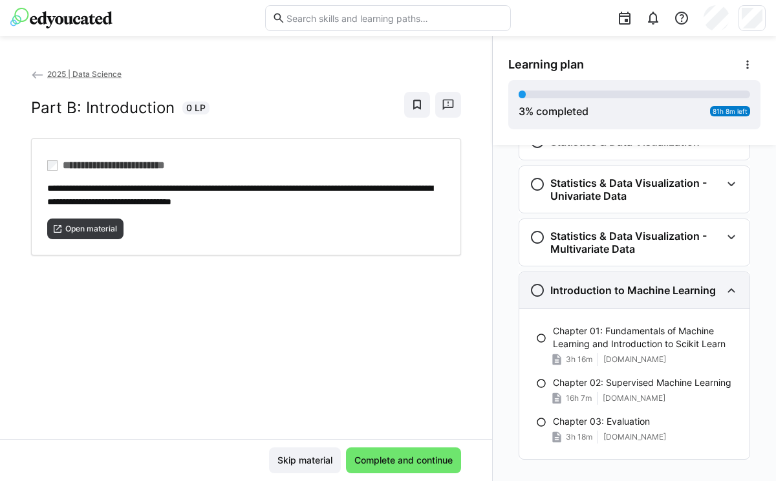
scroll to position [1116, 0]
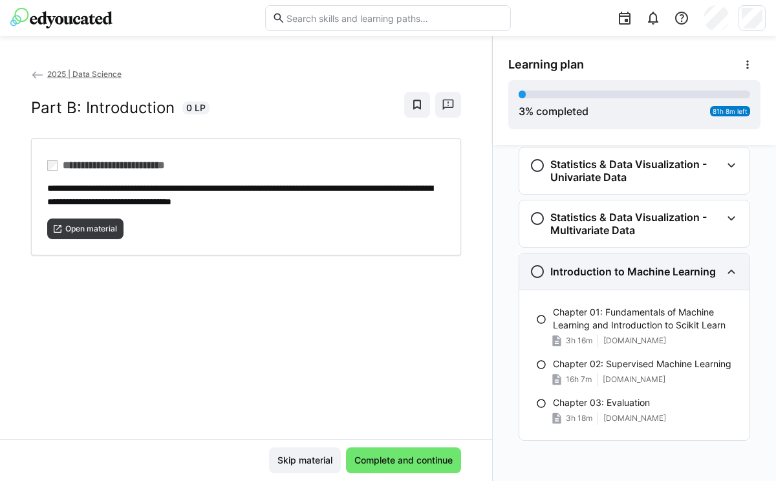
click at [726, 268] on eds-icon at bounding box center [732, 272] width 16 height 16
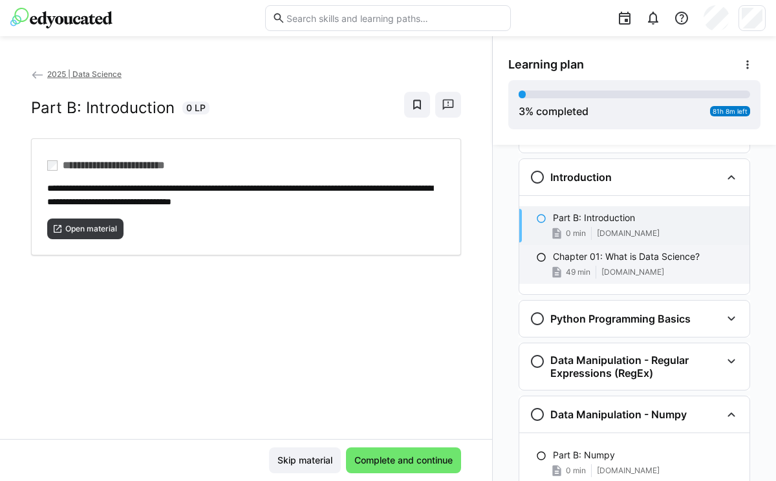
scroll to position [235, 0]
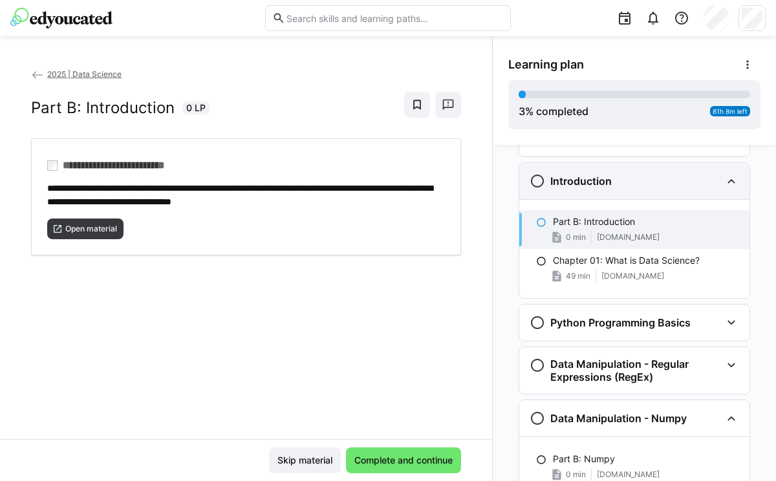
click at [724, 182] on eds-icon at bounding box center [732, 181] width 16 height 16
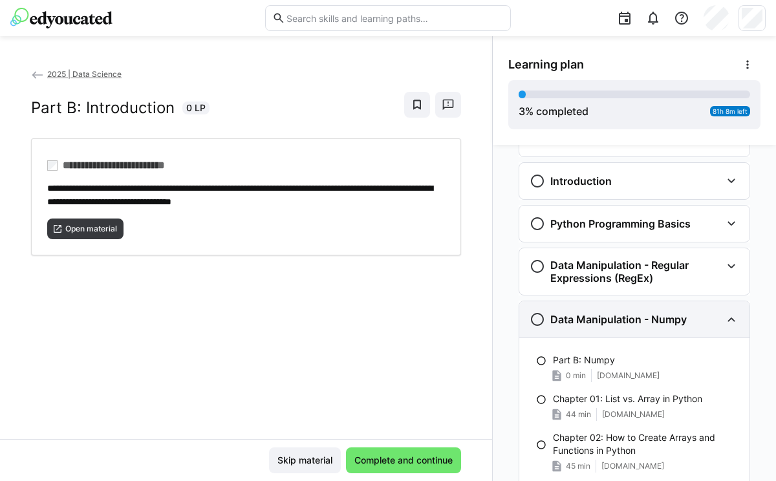
click at [726, 320] on eds-icon at bounding box center [732, 320] width 16 height 16
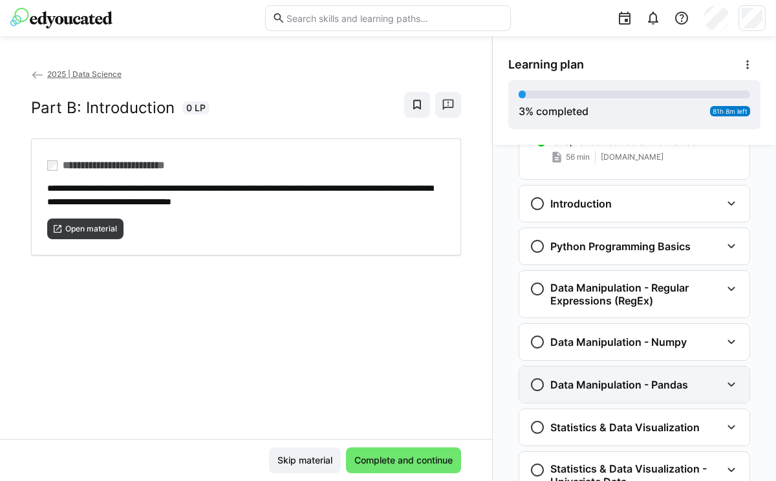
scroll to position [0, 0]
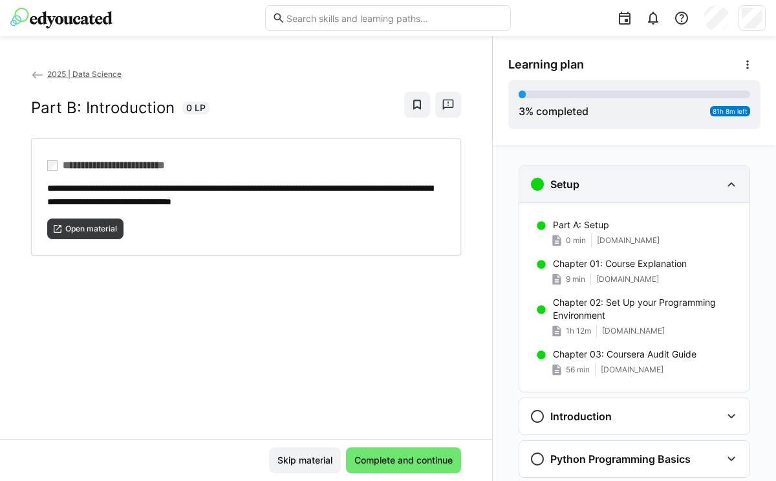
click at [726, 182] on eds-icon at bounding box center [732, 185] width 16 height 16
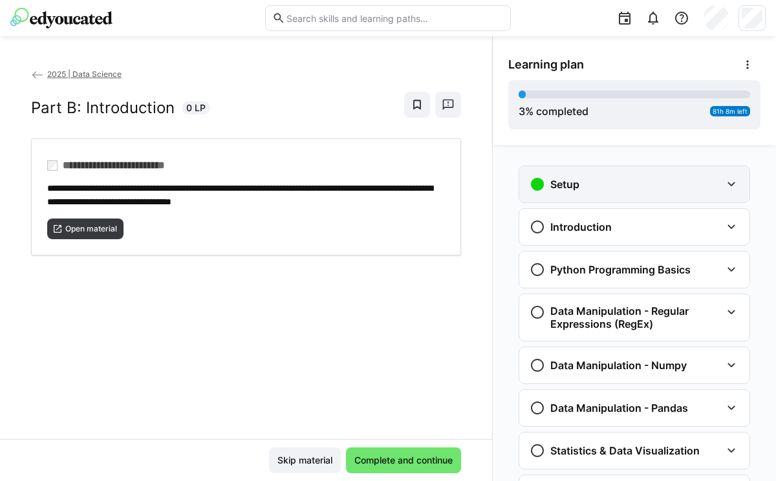
click at [726, 181] on eds-icon at bounding box center [732, 185] width 16 height 16
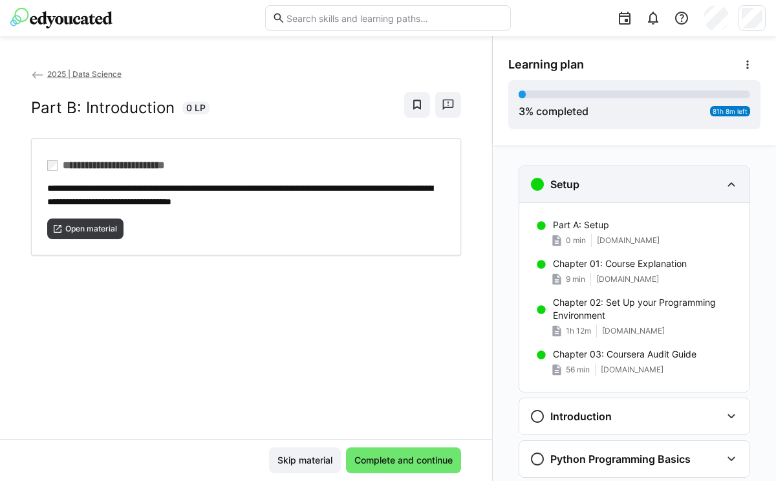
click at [725, 182] on eds-icon at bounding box center [732, 185] width 16 height 16
